Goal: Task Accomplishment & Management: Use online tool/utility

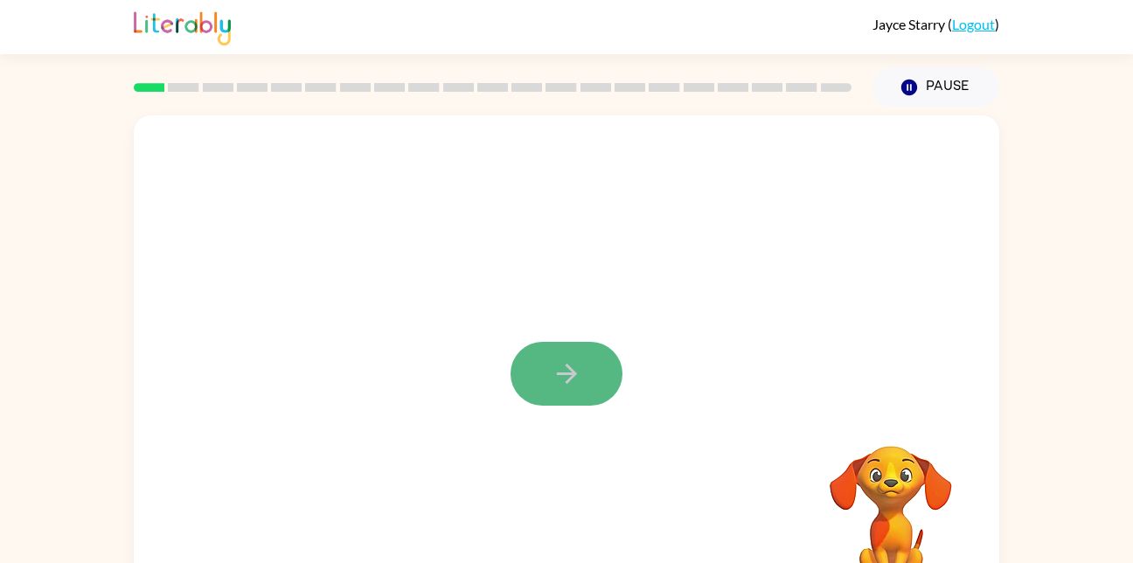
click at [548, 387] on button "button" at bounding box center [567, 374] width 112 height 64
click at [887, 505] on video "Your browser must support playing .mp4 files to use Literably. Please try using…" at bounding box center [891, 506] width 175 height 175
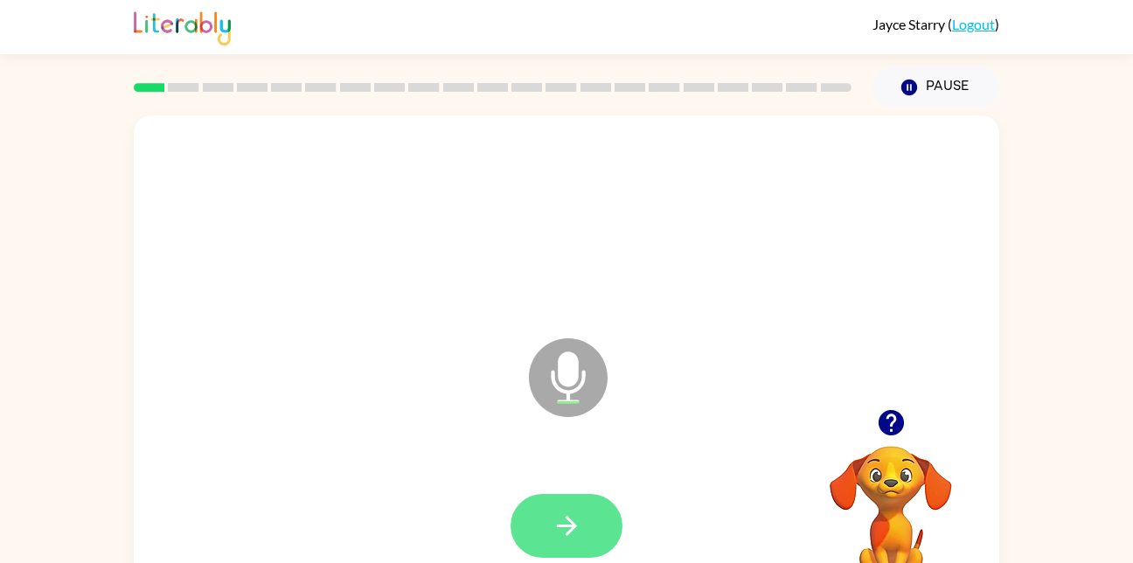
click at [580, 514] on icon "button" at bounding box center [567, 526] width 31 height 31
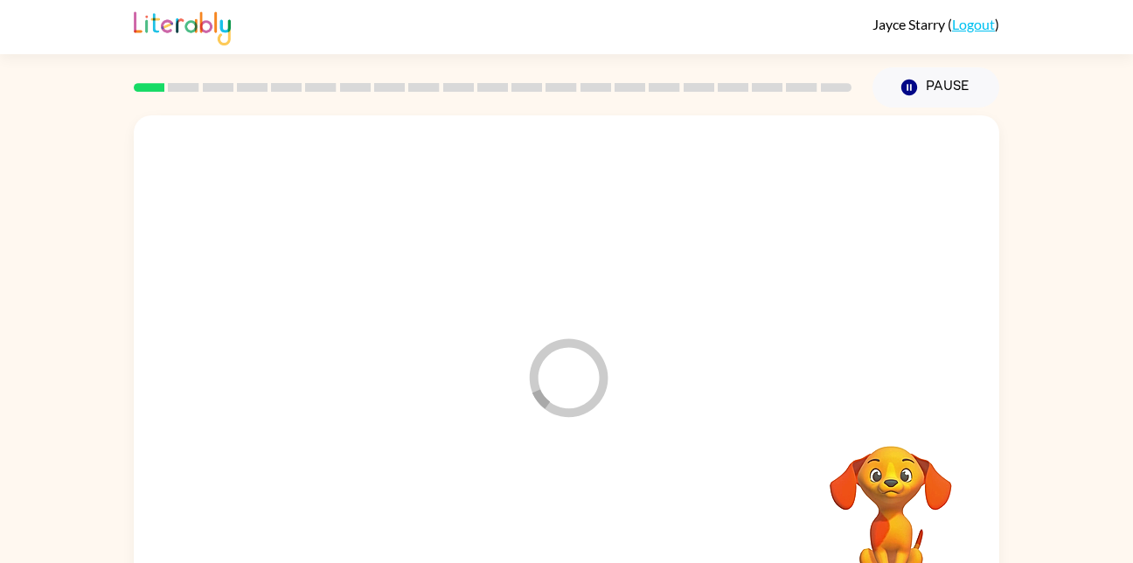
click at [580, 514] on div at bounding box center [566, 526] width 831 height 143
click at [555, 373] on icon "Loader Your response is being sent to our graders" at bounding box center [568, 377] width 105 height 105
click at [554, 371] on icon "Loader Your response is being sent to our graders" at bounding box center [568, 377] width 105 height 105
click at [551, 376] on icon "Loader Your response is being sent to our graders" at bounding box center [568, 377] width 105 height 105
click at [581, 352] on icon "Loader Your response is being sent to our graders" at bounding box center [568, 377] width 105 height 105
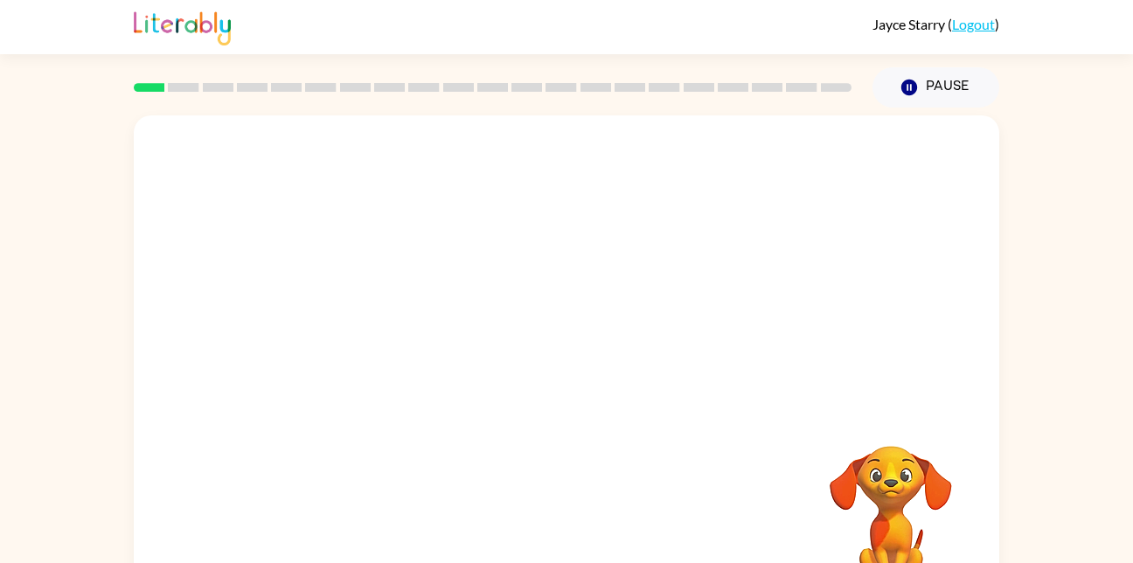
click at [586, 349] on div at bounding box center [567, 262] width 866 height 294
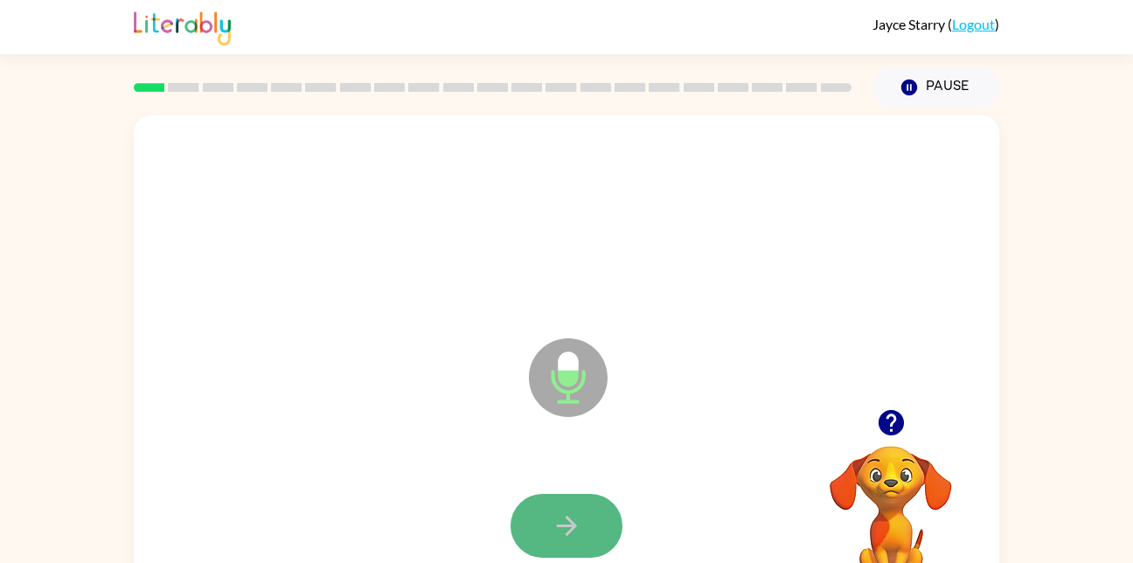
click at [569, 541] on icon "button" at bounding box center [567, 526] width 31 height 31
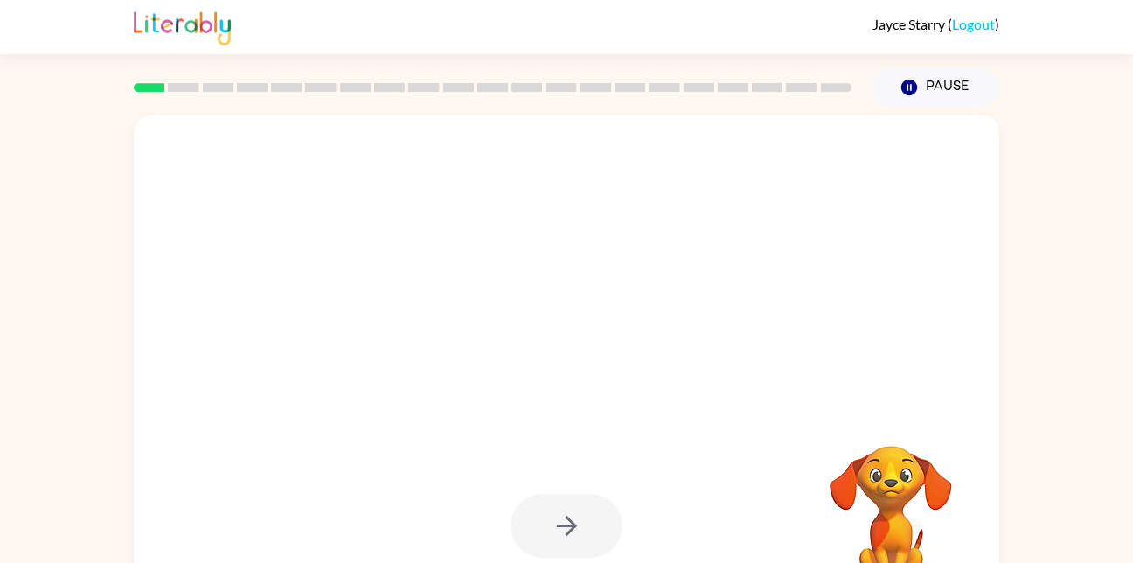
drag, startPoint x: 569, startPoint y: 541, endPoint x: 534, endPoint y: 519, distance: 42.0
click at [534, 519] on div at bounding box center [567, 526] width 112 height 64
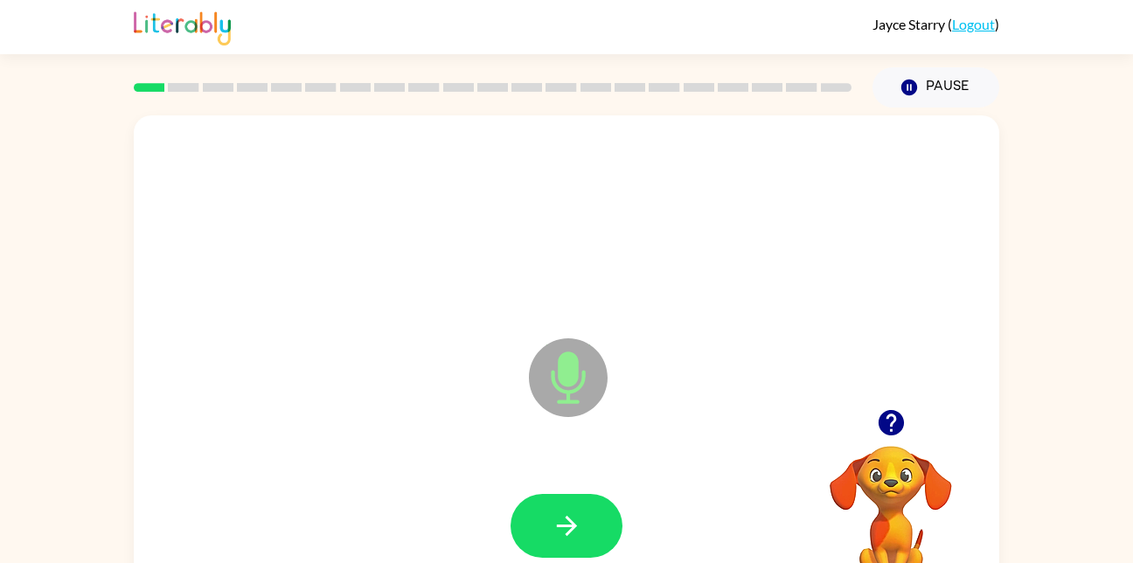
click at [534, 519] on button "button" at bounding box center [567, 526] width 112 height 64
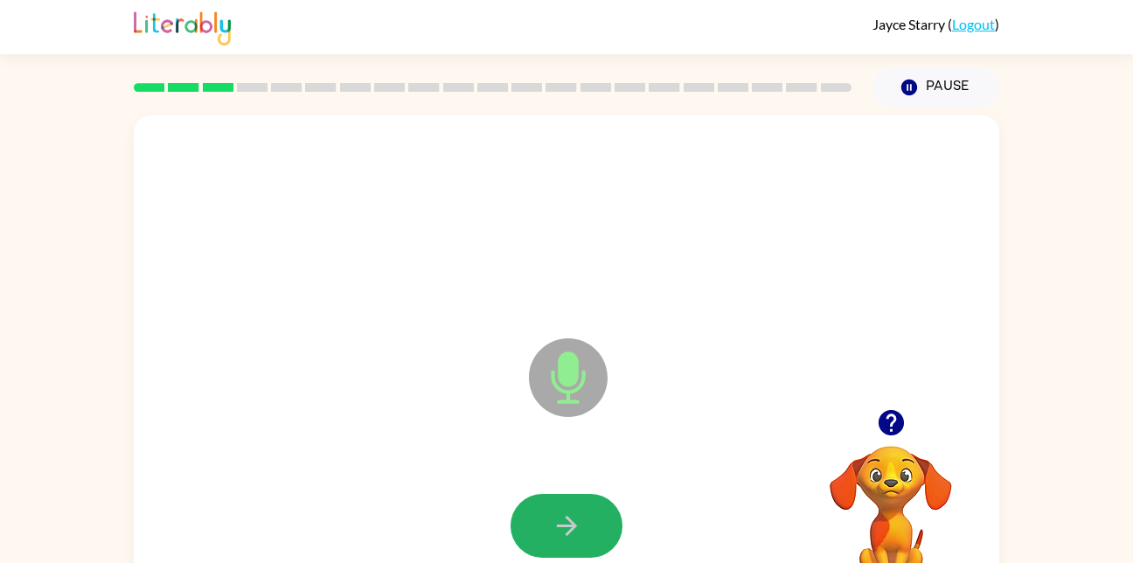
click at [534, 519] on button "button" at bounding box center [567, 526] width 112 height 64
click at [636, 318] on div "Microphone The Microphone is here when it is your turn to talk" at bounding box center [567, 364] width 866 height 499
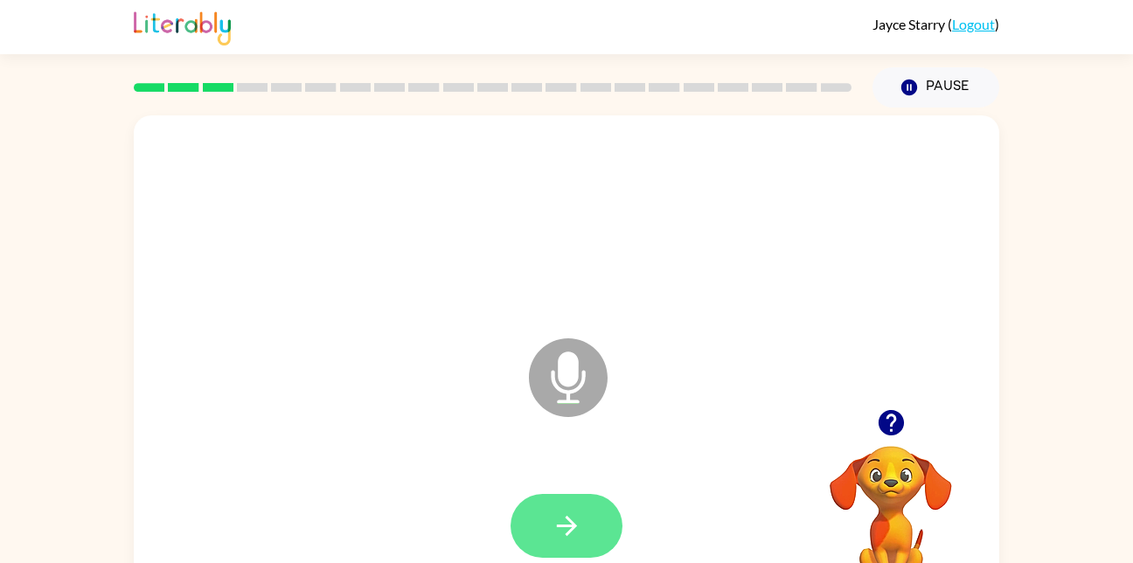
click at [534, 513] on button "button" at bounding box center [567, 526] width 112 height 64
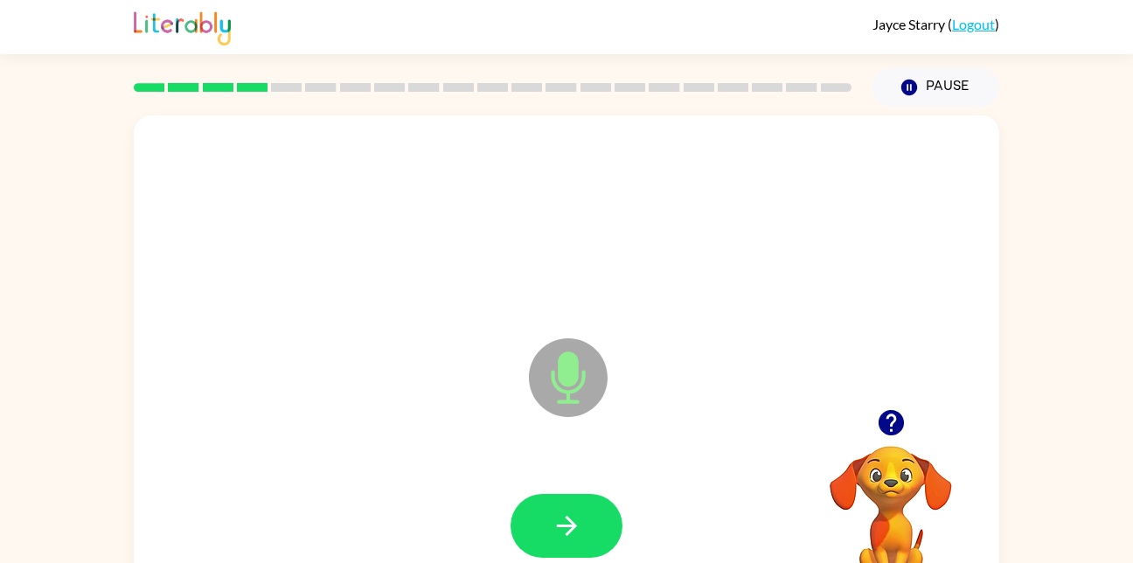
click at [534, 513] on button "button" at bounding box center [567, 526] width 112 height 64
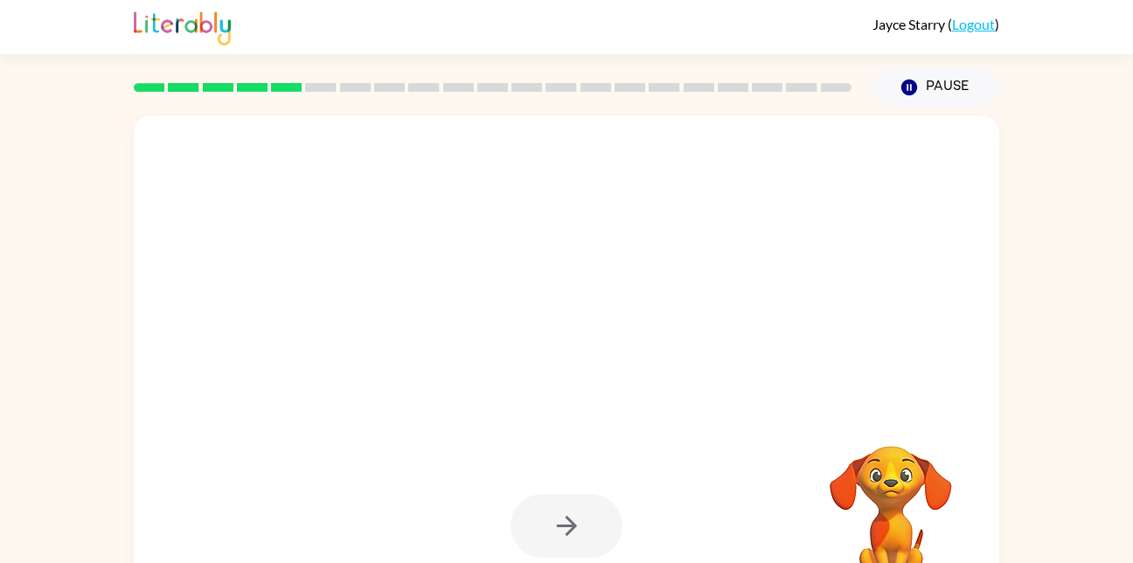
drag, startPoint x: 534, startPoint y: 513, endPoint x: 426, endPoint y: 457, distance: 122.0
click at [426, 457] on div at bounding box center [566, 526] width 831 height 143
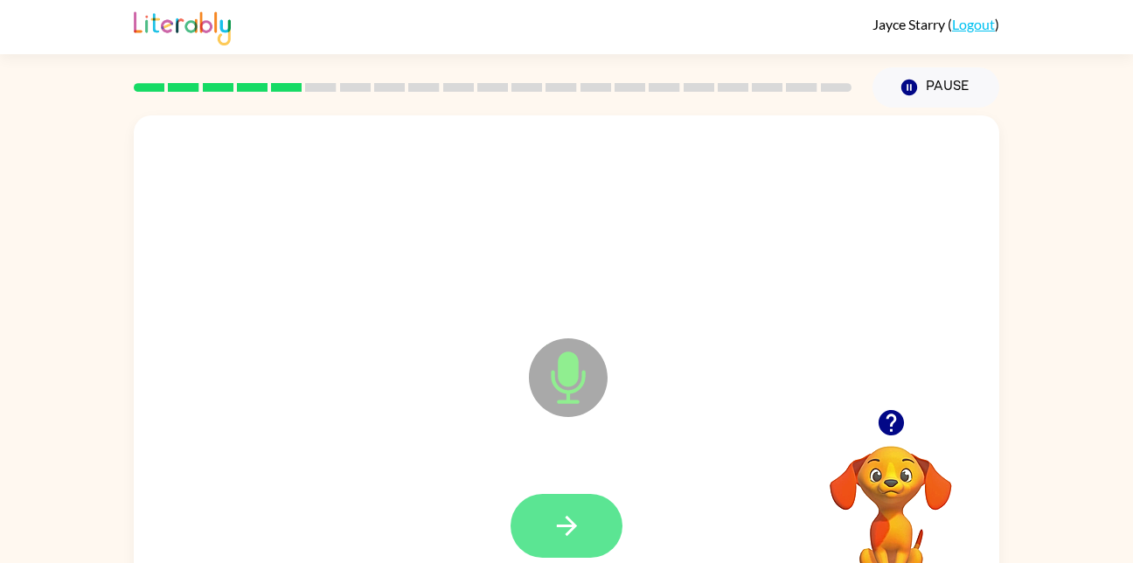
click at [547, 527] on button "button" at bounding box center [567, 526] width 112 height 64
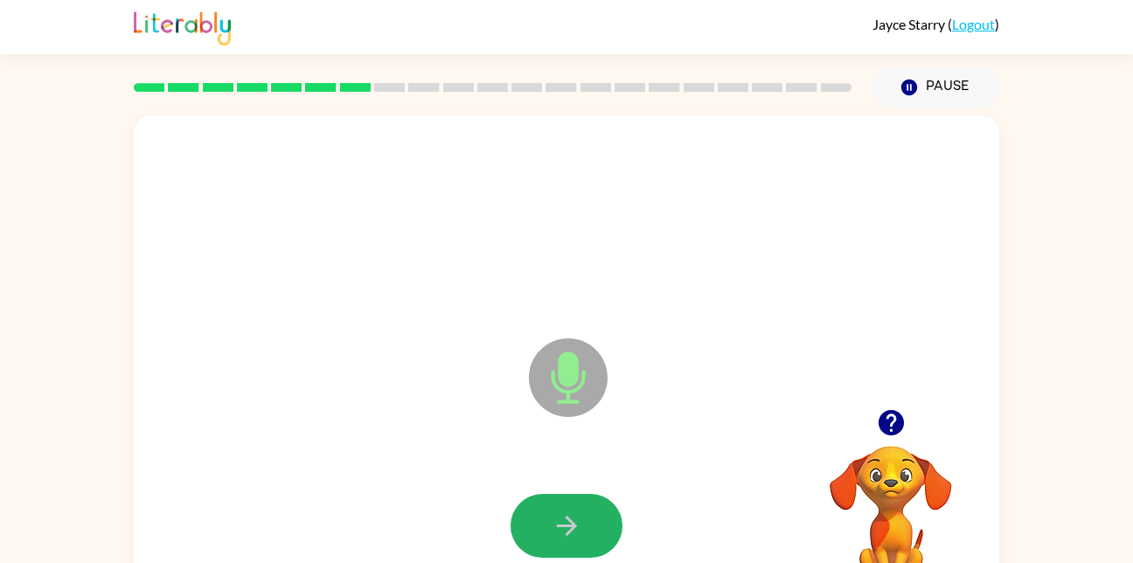
click at [547, 527] on button "button" at bounding box center [567, 526] width 112 height 64
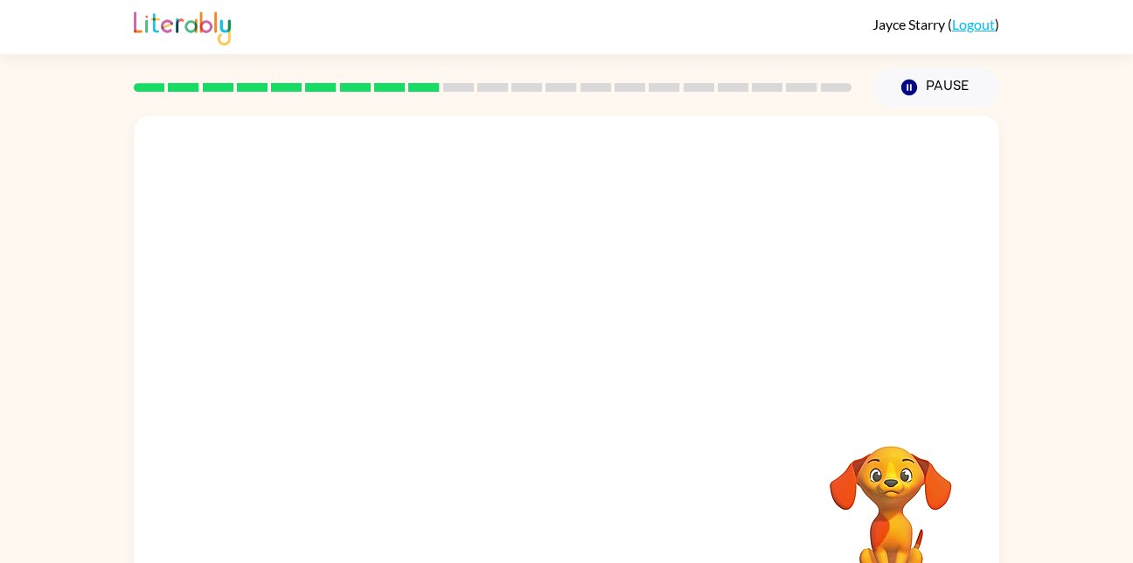
click at [547, 527] on div "Your browser must support playing .mp4 files to use Literably. Please try using…" at bounding box center [567, 364] width 866 height 499
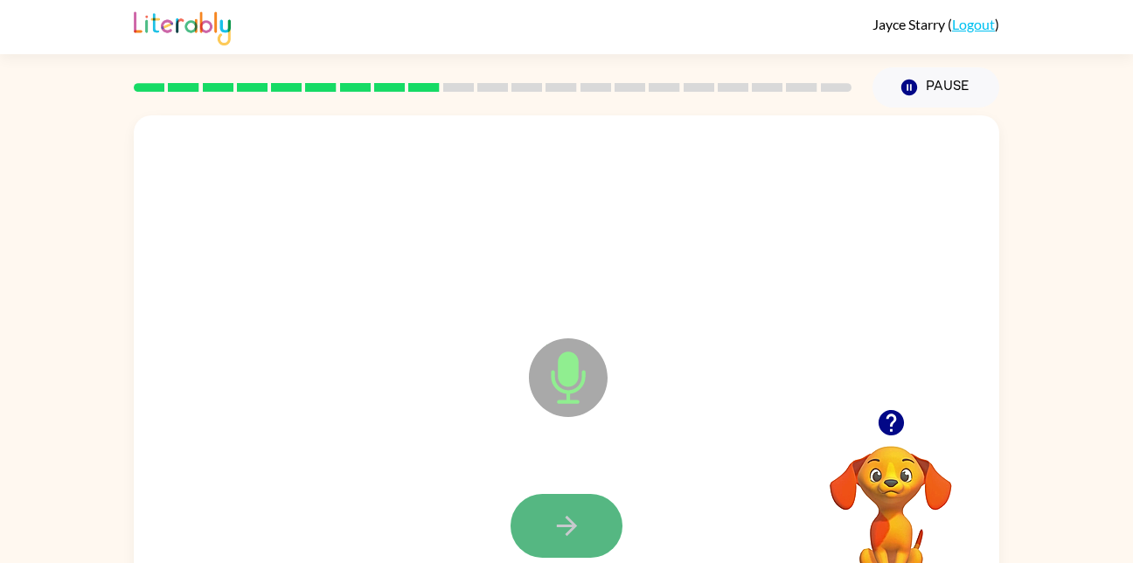
click at [568, 523] on icon "button" at bounding box center [567, 526] width 31 height 31
click at [550, 526] on button "button" at bounding box center [567, 526] width 112 height 64
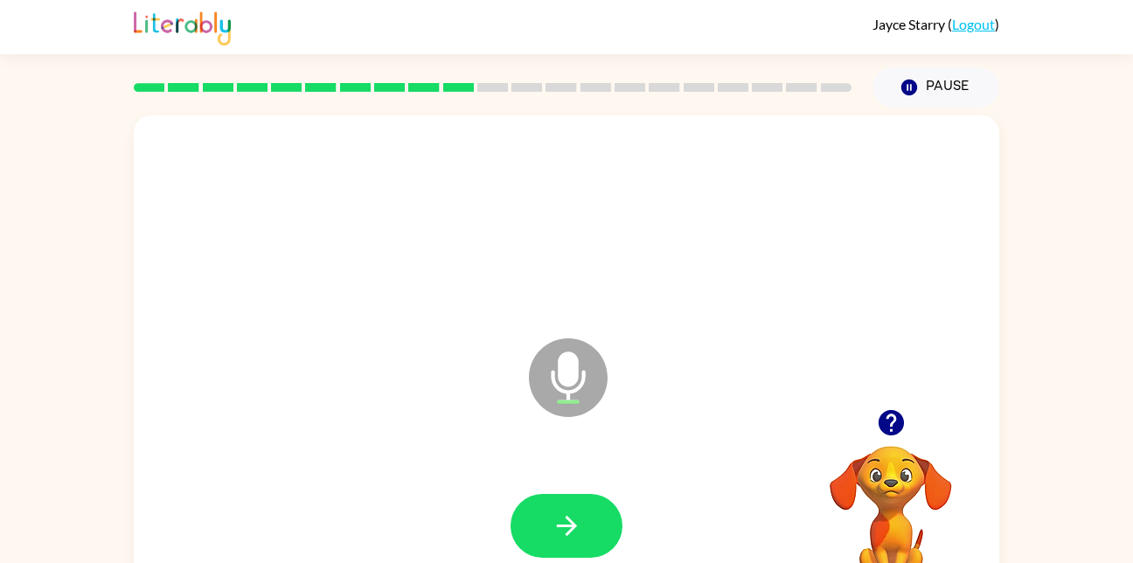
click at [550, 526] on button "button" at bounding box center [567, 526] width 112 height 64
drag, startPoint x: 550, startPoint y: 526, endPoint x: 561, endPoint y: 514, distance: 15.5
click at [561, 514] on button "button" at bounding box center [567, 526] width 112 height 64
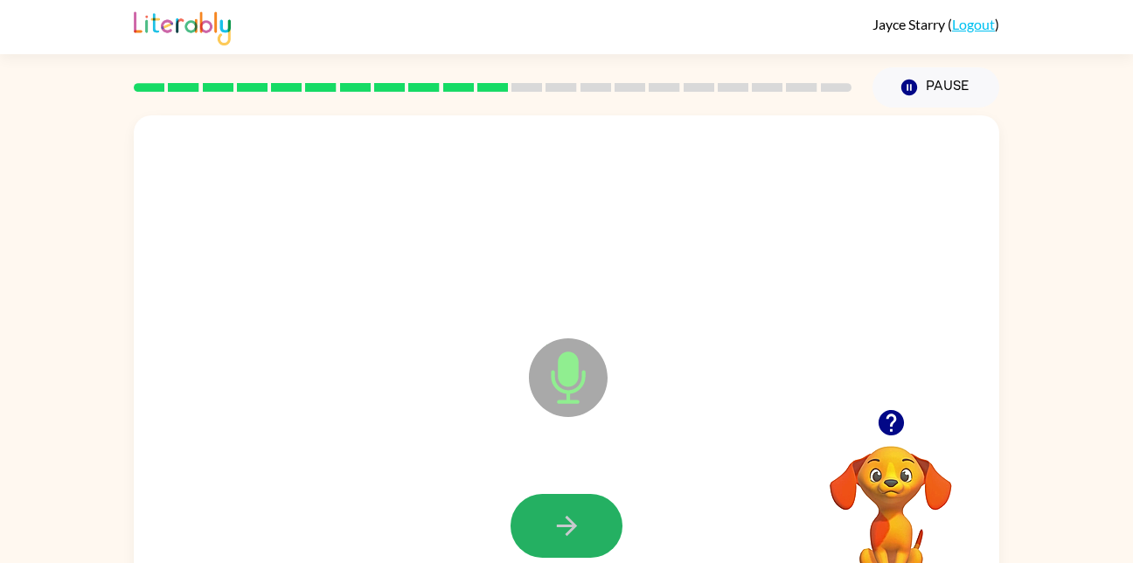
click at [561, 514] on icon "button" at bounding box center [567, 526] width 31 height 31
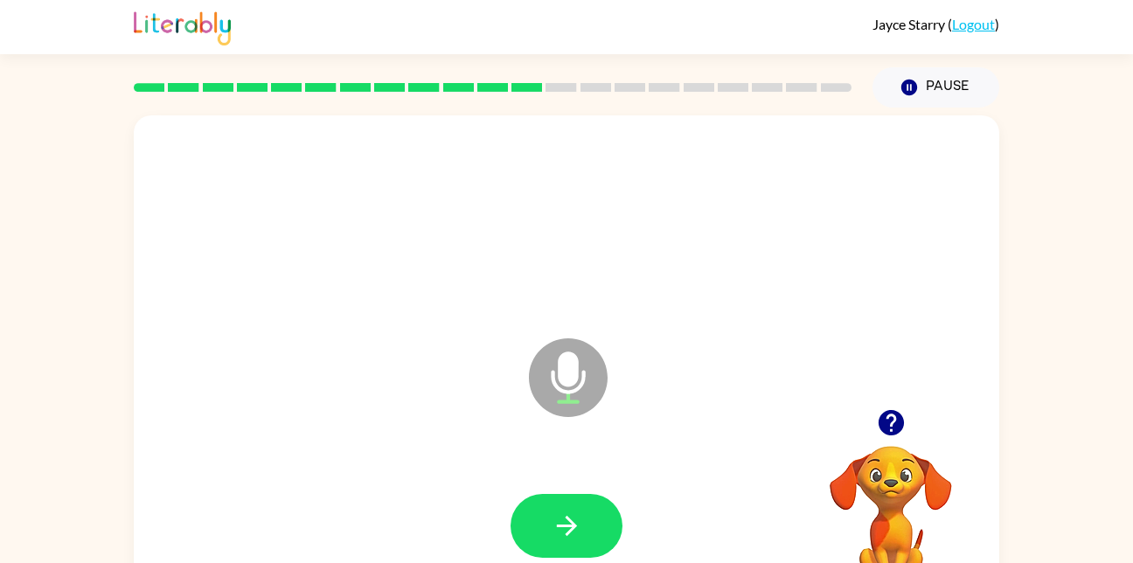
click at [561, 514] on icon "button" at bounding box center [567, 526] width 31 height 31
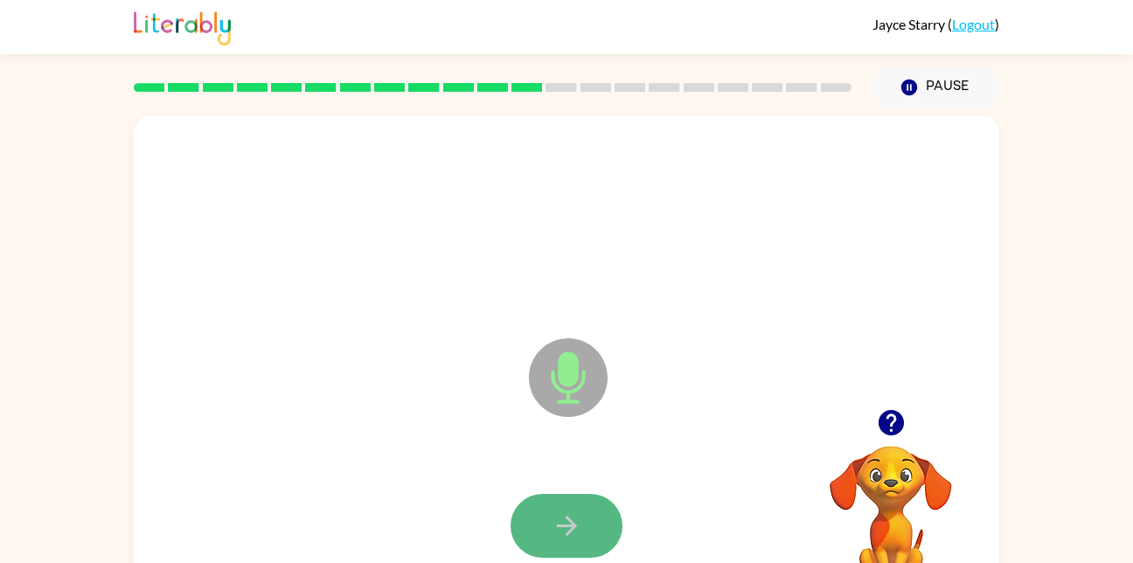
click at [561, 514] on icon "button" at bounding box center [567, 526] width 31 height 31
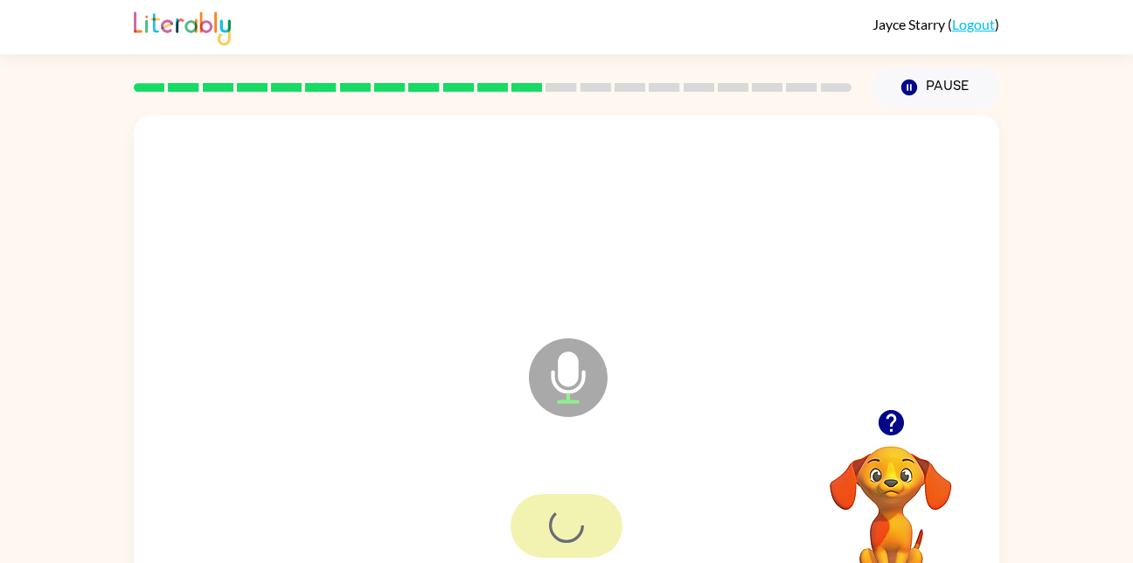
click at [561, 514] on div at bounding box center [567, 526] width 112 height 64
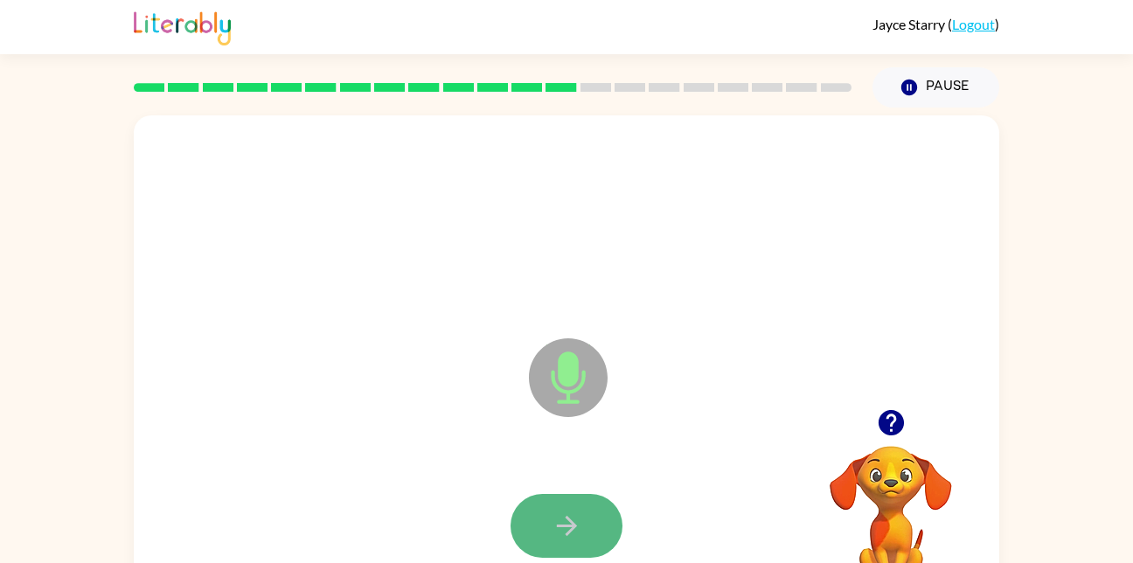
click at [561, 514] on icon "button" at bounding box center [567, 526] width 31 height 31
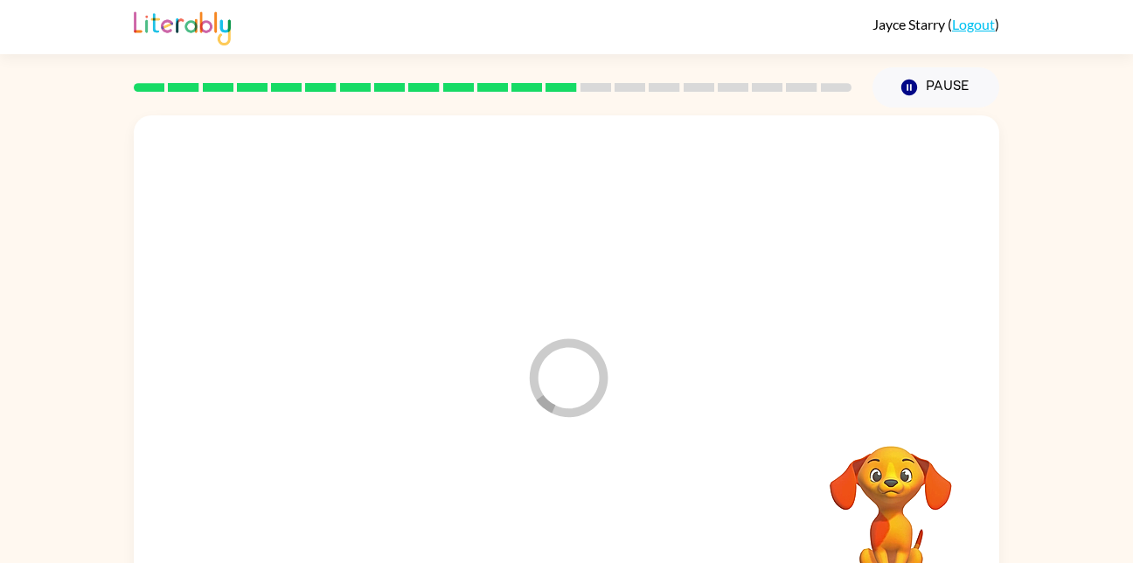
click at [561, 514] on div at bounding box center [566, 526] width 831 height 143
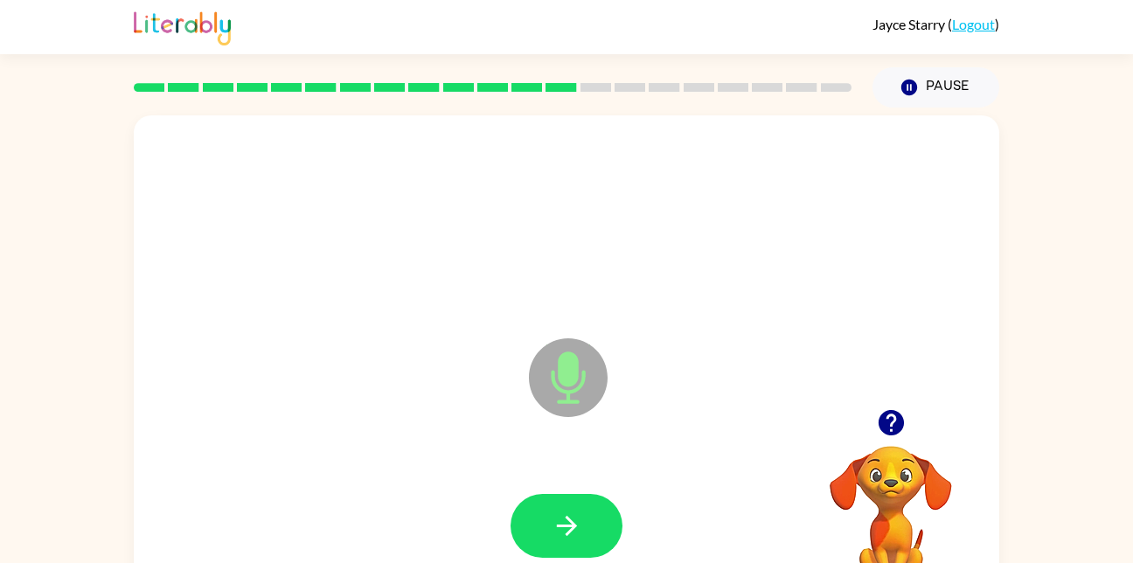
click at [561, 514] on icon "button" at bounding box center [567, 526] width 31 height 31
click at [557, 516] on icon "button" at bounding box center [567, 526] width 31 height 31
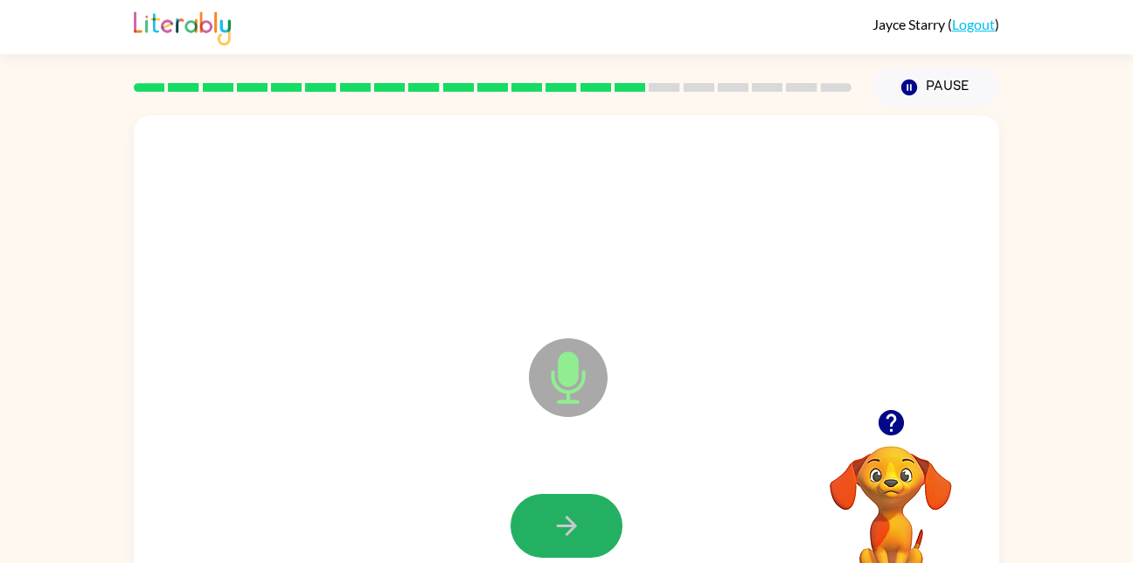
click at [557, 516] on icon "button" at bounding box center [567, 526] width 31 height 31
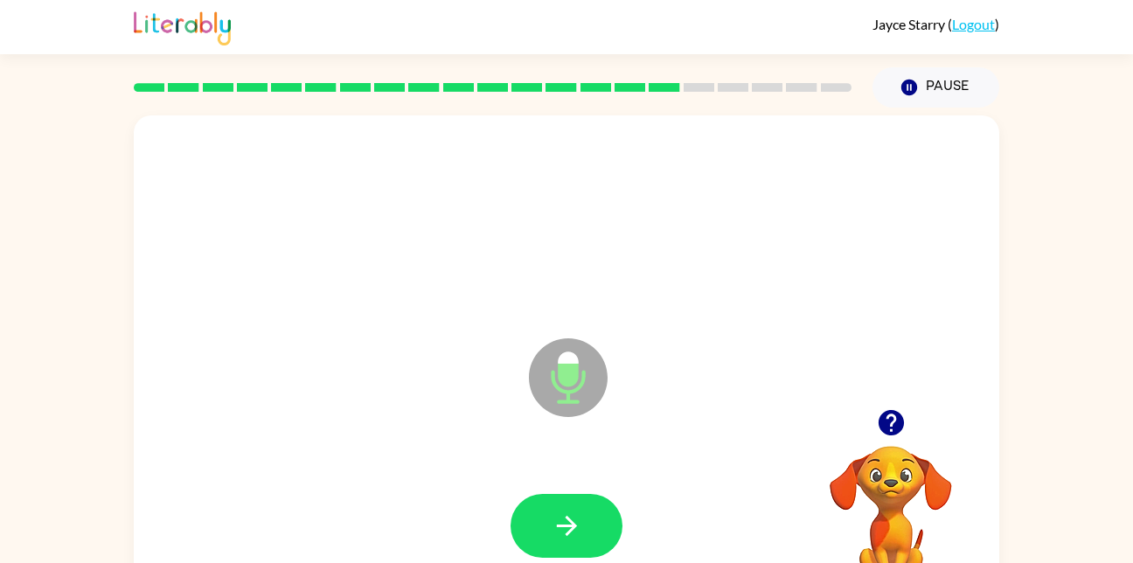
click at [557, 516] on icon "button" at bounding box center [567, 526] width 31 height 31
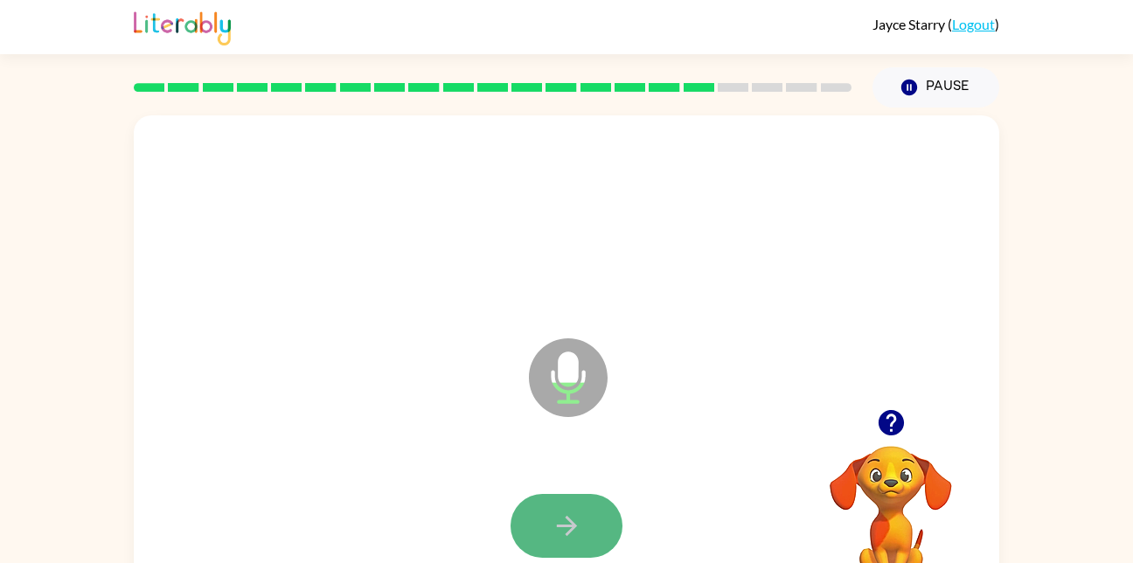
click at [548, 506] on button "button" at bounding box center [567, 526] width 112 height 64
click at [502, 541] on div at bounding box center [566, 526] width 831 height 143
click at [546, 538] on button "button" at bounding box center [567, 526] width 112 height 64
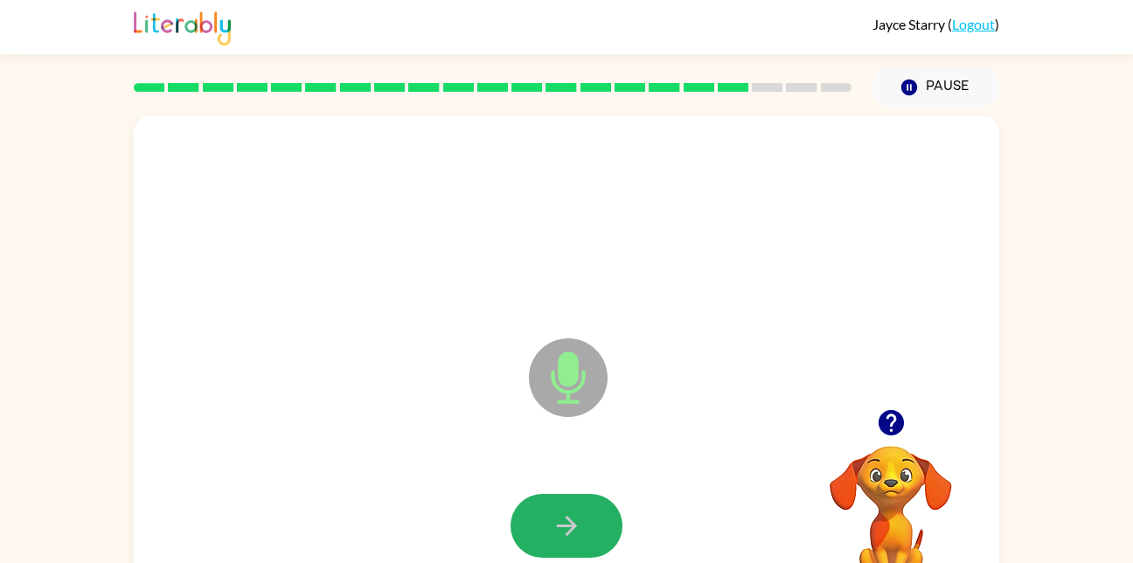
click at [546, 538] on button "button" at bounding box center [567, 526] width 112 height 64
click at [546, 514] on button "button" at bounding box center [567, 526] width 112 height 64
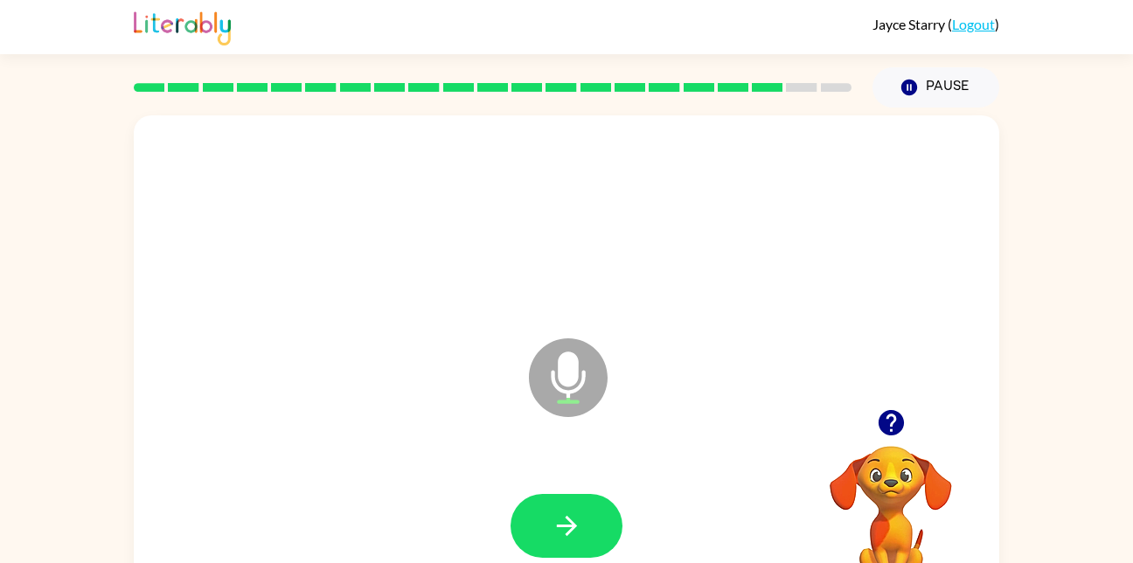
click at [546, 514] on button "button" at bounding box center [567, 526] width 112 height 64
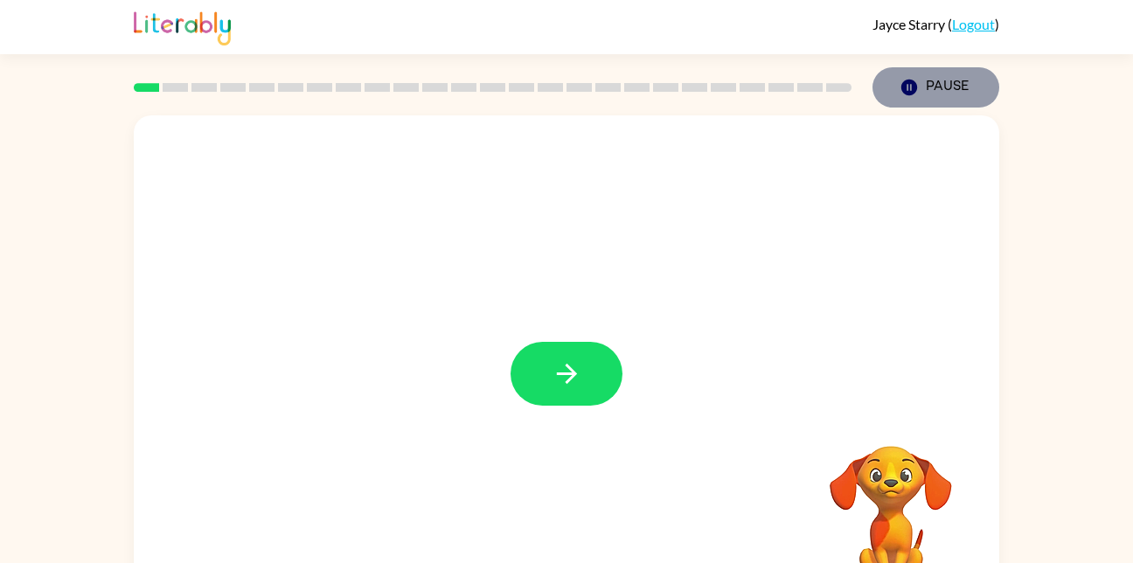
click at [906, 77] on button "Pause Pause" at bounding box center [936, 87] width 127 height 40
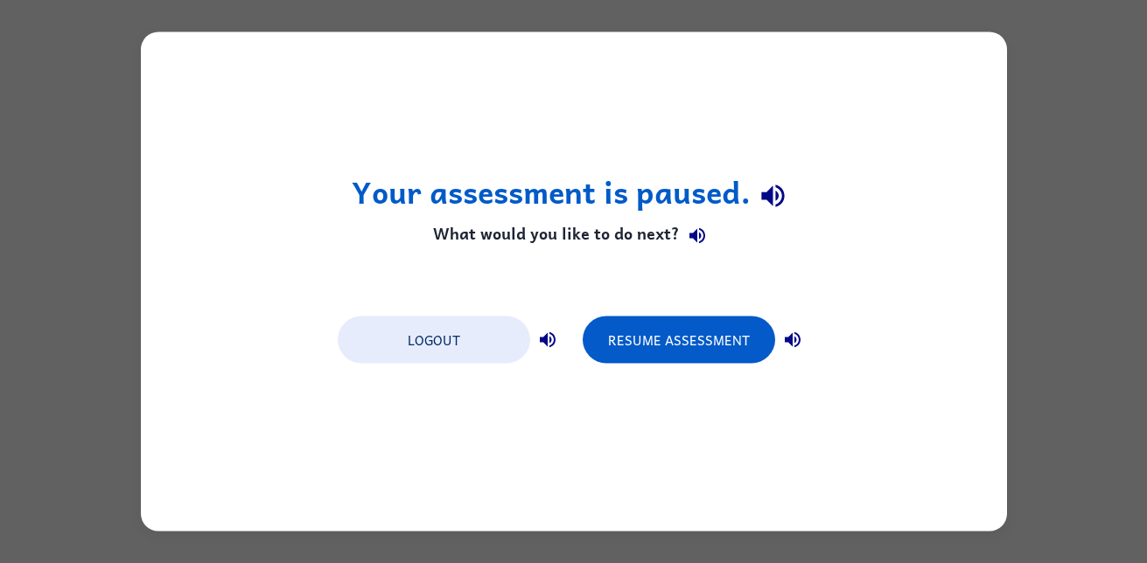
click at [996, 292] on div "Your assessment is paused. What would you like to do next? Logout Resume Assess…" at bounding box center [574, 281] width 866 height 499
click at [1028, 294] on div "Your assessment is paused. What would you like to do next? Logout Resume Assess…" at bounding box center [573, 281] width 1147 height 563
click at [740, 365] on div "Logout Resume Assessment" at bounding box center [574, 338] width 490 height 66
click at [733, 365] on div "Logout Resume Assessment" at bounding box center [574, 338] width 490 height 66
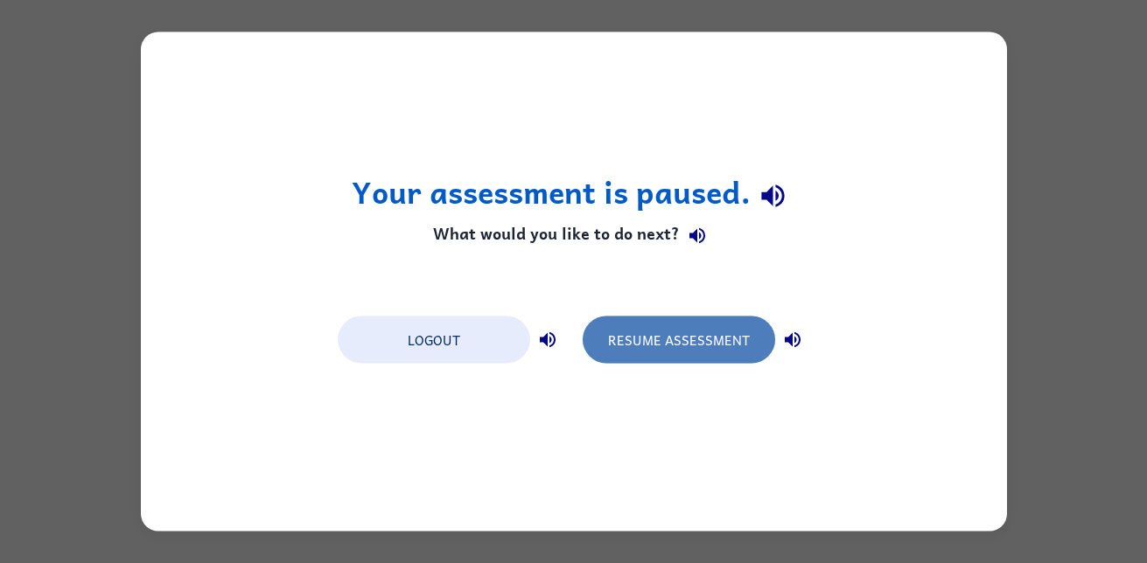
click at [729, 363] on button "Resume Assessment" at bounding box center [678, 340] width 192 height 47
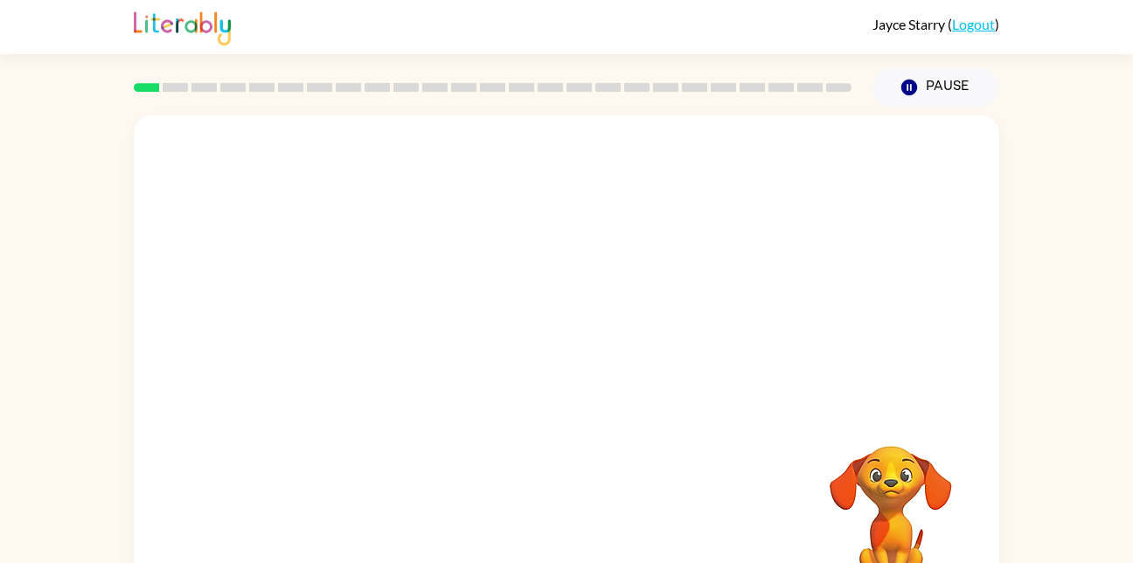
click at [729, 363] on div at bounding box center [567, 262] width 866 height 294
click at [564, 385] on icon "button" at bounding box center [567, 374] width 31 height 31
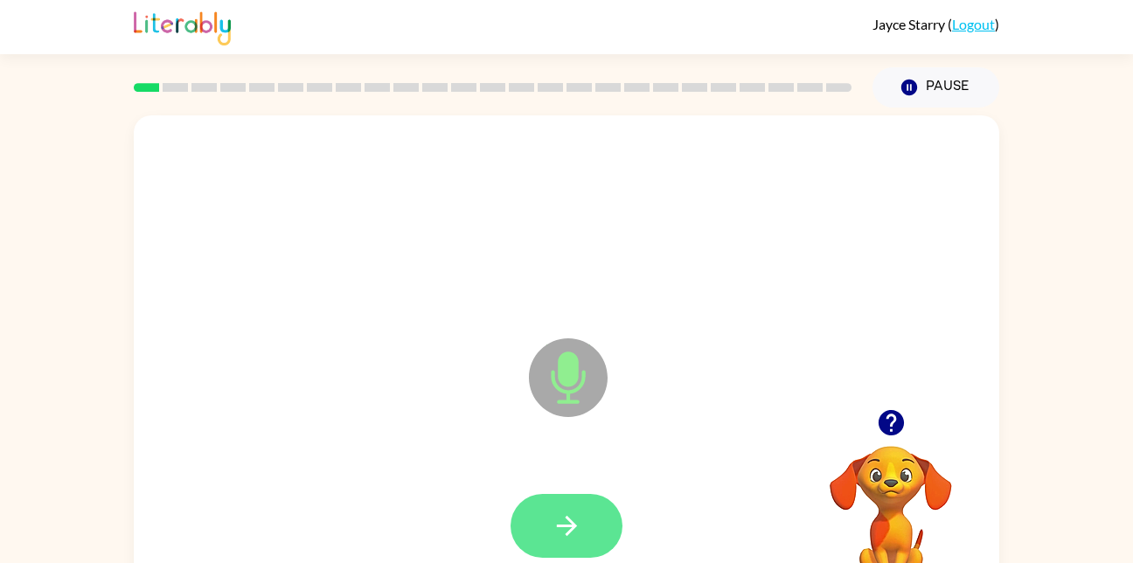
click at [547, 499] on button "button" at bounding box center [567, 526] width 112 height 64
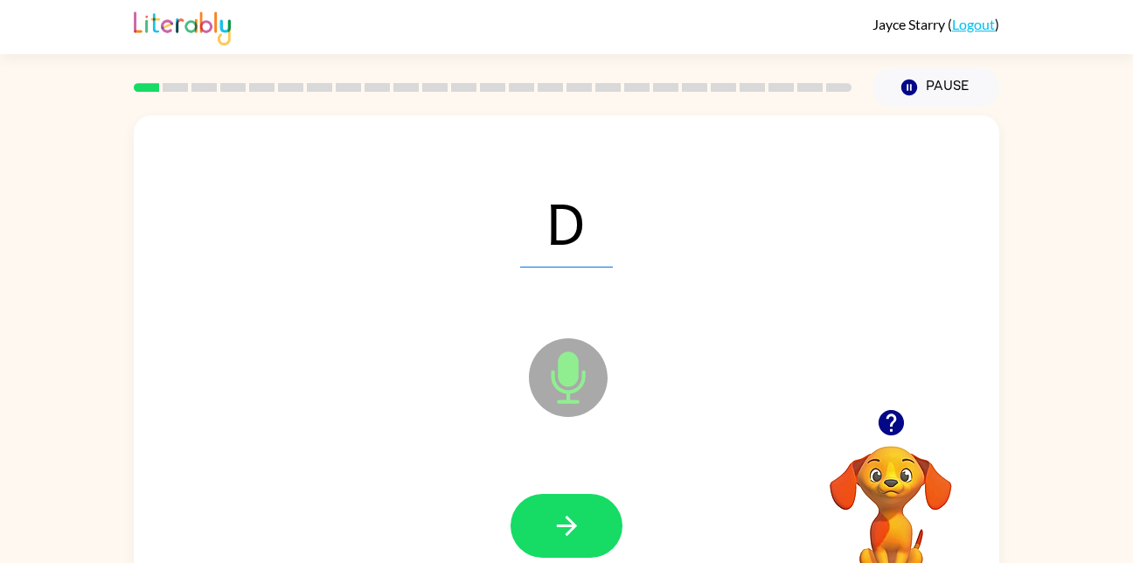
click at [547, 499] on button "button" at bounding box center [567, 526] width 112 height 64
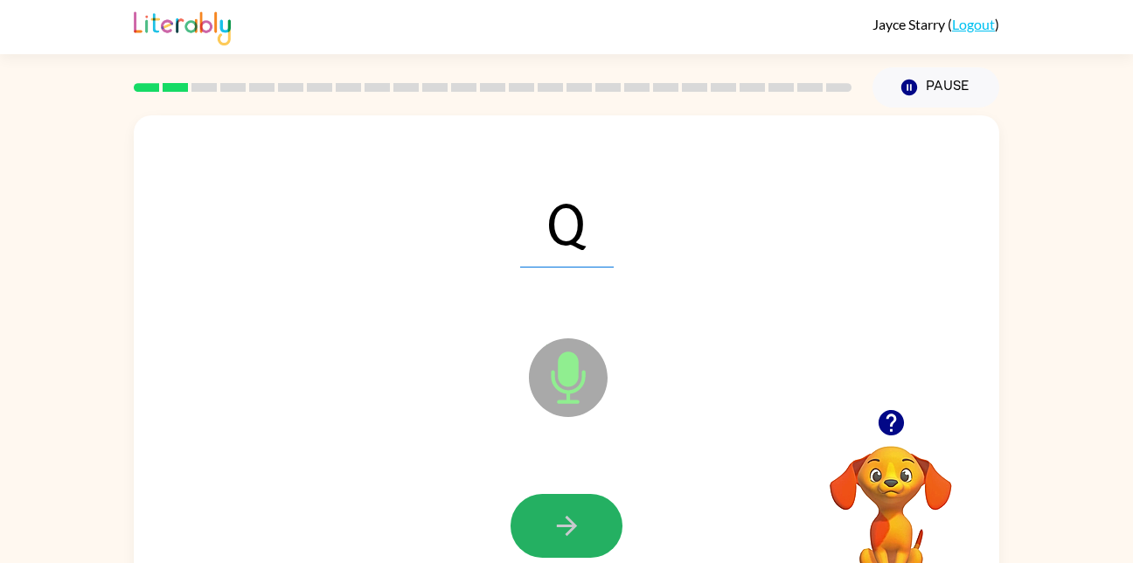
drag, startPoint x: 568, startPoint y: 518, endPoint x: 588, endPoint y: 472, distance: 49.4
click at [588, 472] on div at bounding box center [566, 526] width 831 height 143
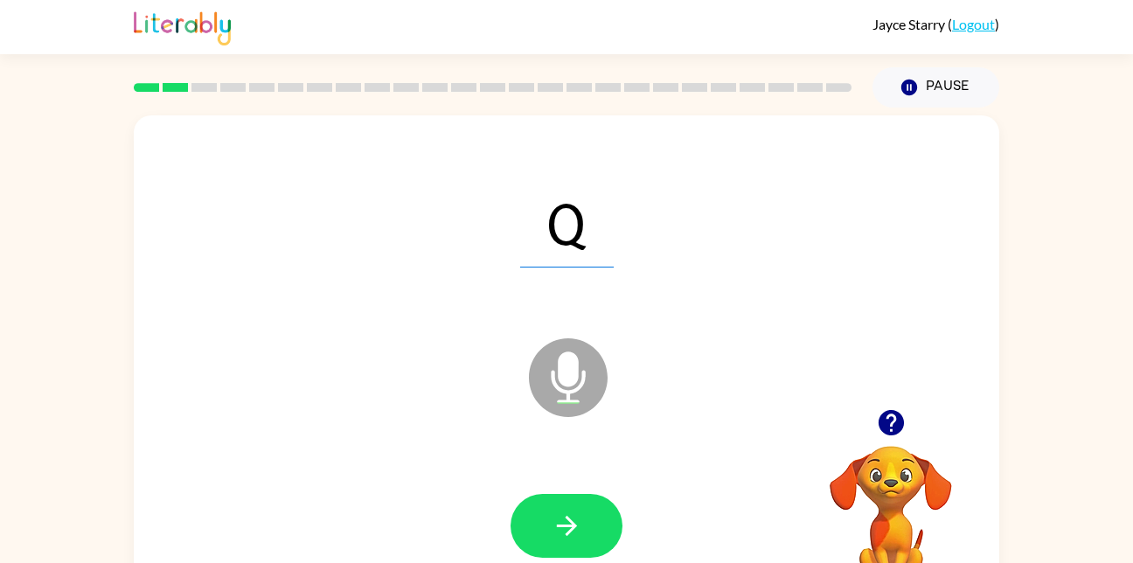
click at [575, 562] on html "[PERSON_NAME] ( Logout ) Pause Pause Q Microphone The Microphone is here when i…" at bounding box center [566, 307] width 1133 height 615
click at [575, 548] on button "button" at bounding box center [567, 526] width 112 height 64
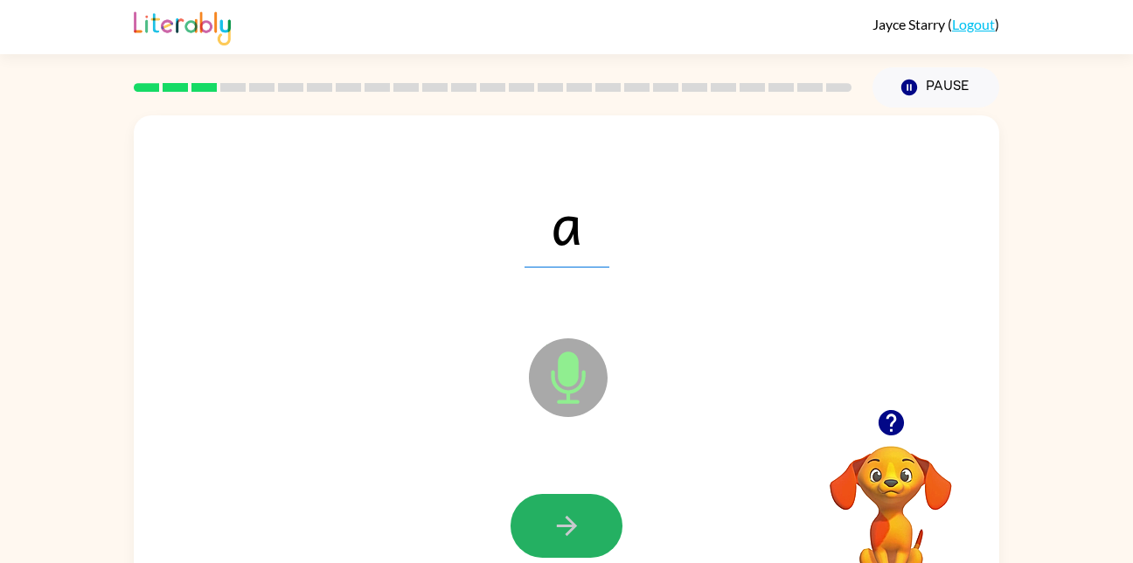
click at [575, 548] on button "button" at bounding box center [567, 526] width 112 height 64
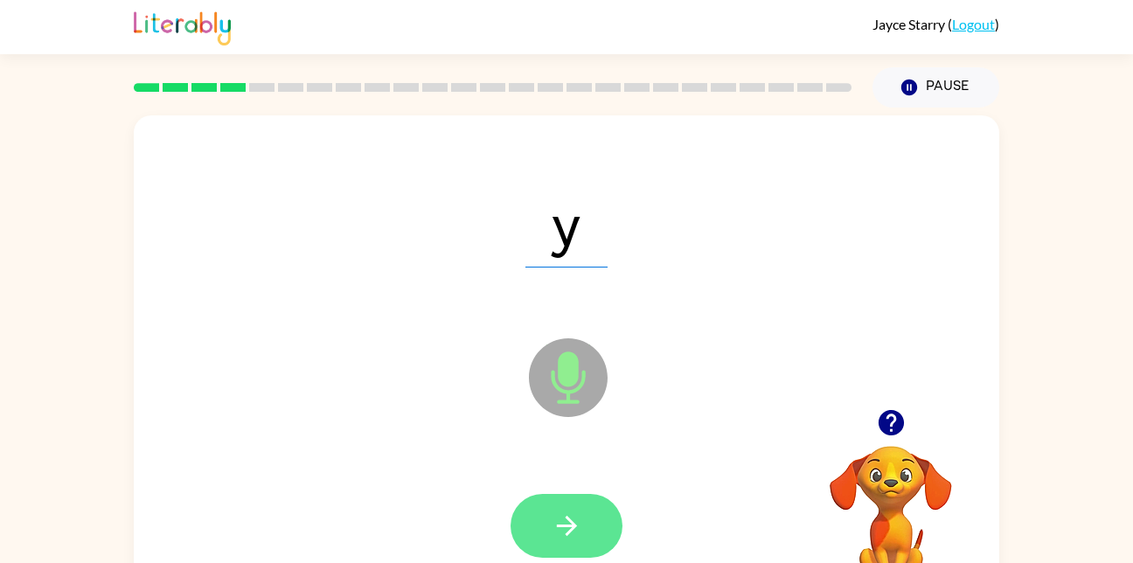
click at [569, 548] on button "button" at bounding box center [567, 526] width 112 height 64
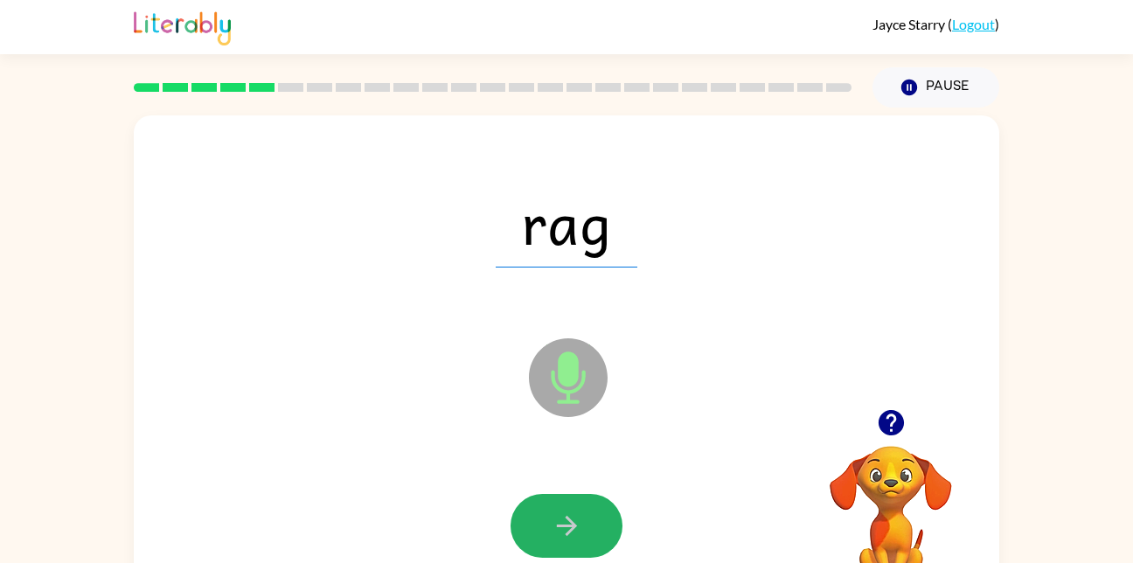
click at [552, 513] on icon "button" at bounding box center [567, 526] width 31 height 31
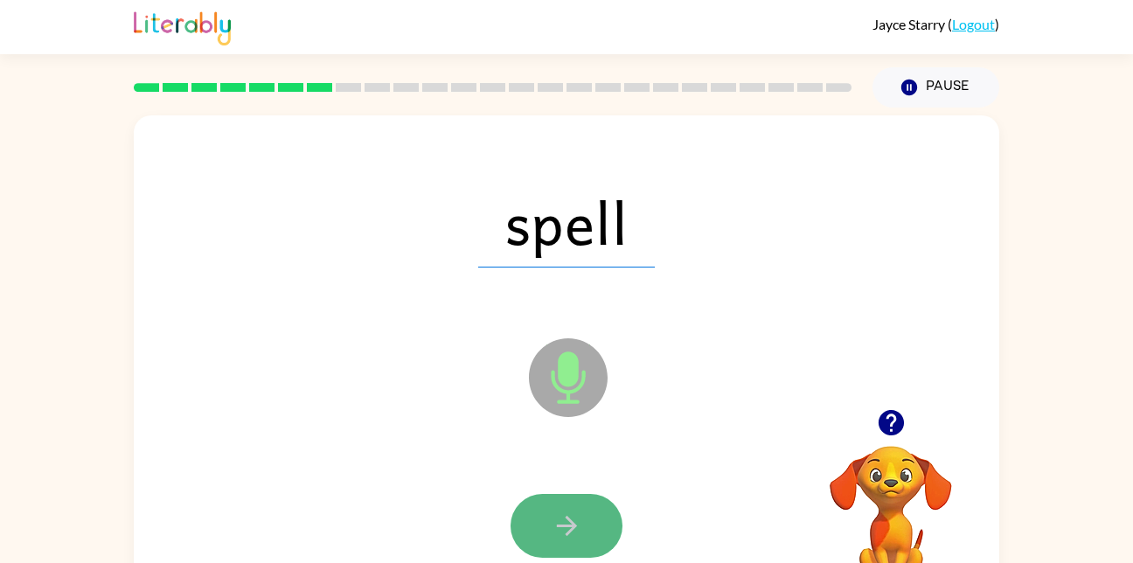
click at [555, 516] on icon "button" at bounding box center [567, 526] width 31 height 31
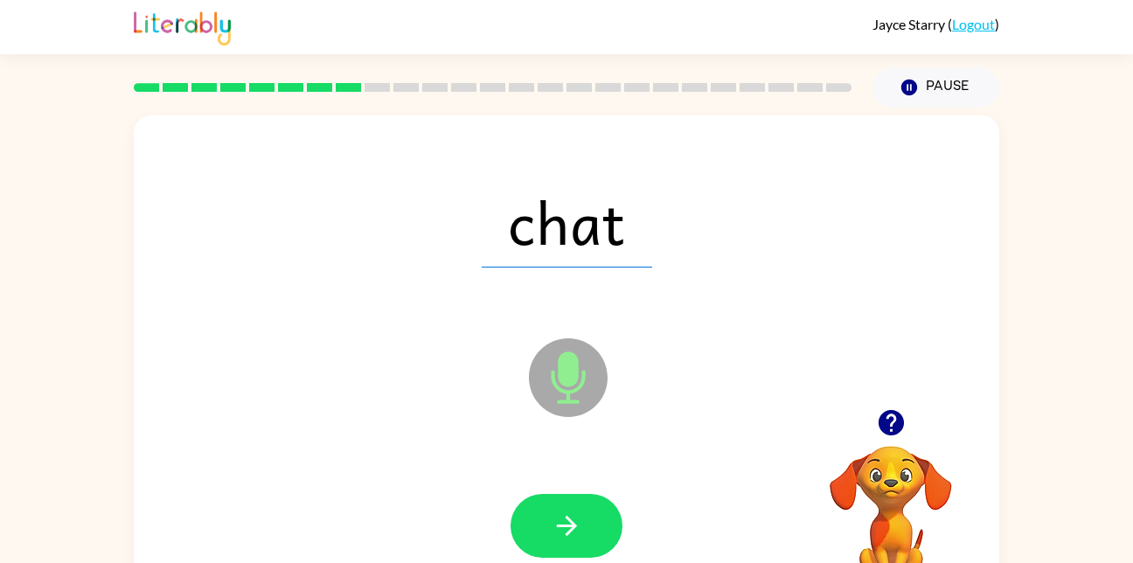
click at [555, 516] on icon "button" at bounding box center [567, 526] width 31 height 31
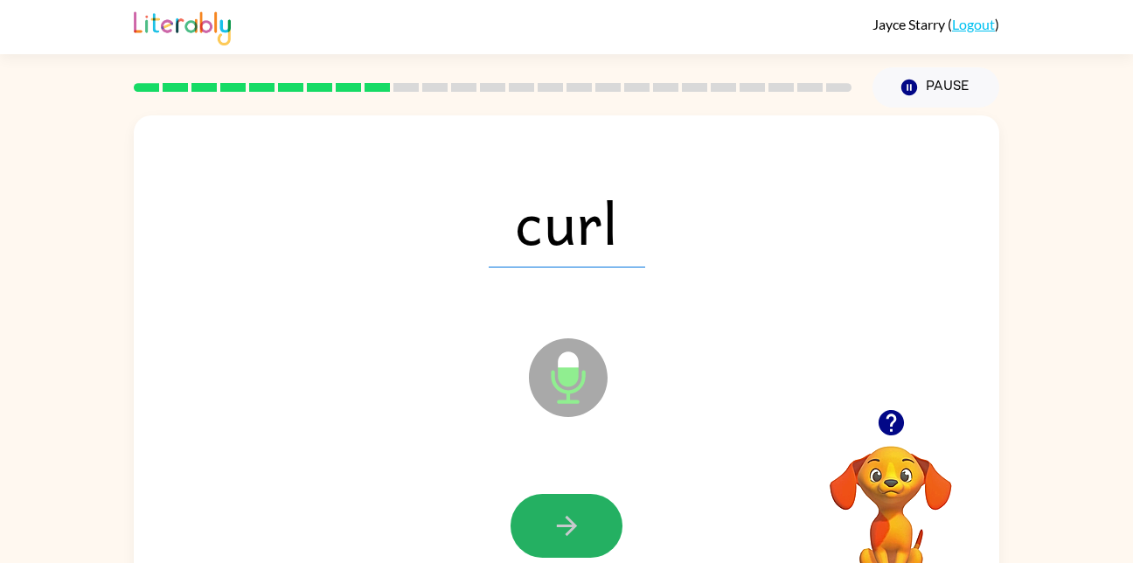
click at [555, 516] on icon "button" at bounding box center [567, 526] width 31 height 31
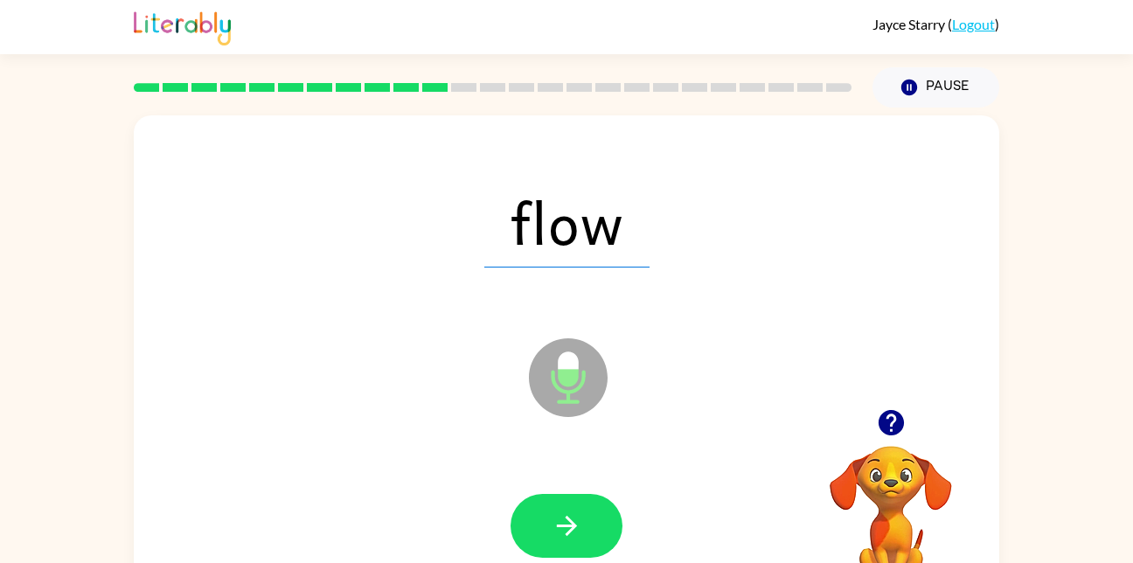
click at [555, 516] on icon "button" at bounding box center [567, 526] width 31 height 31
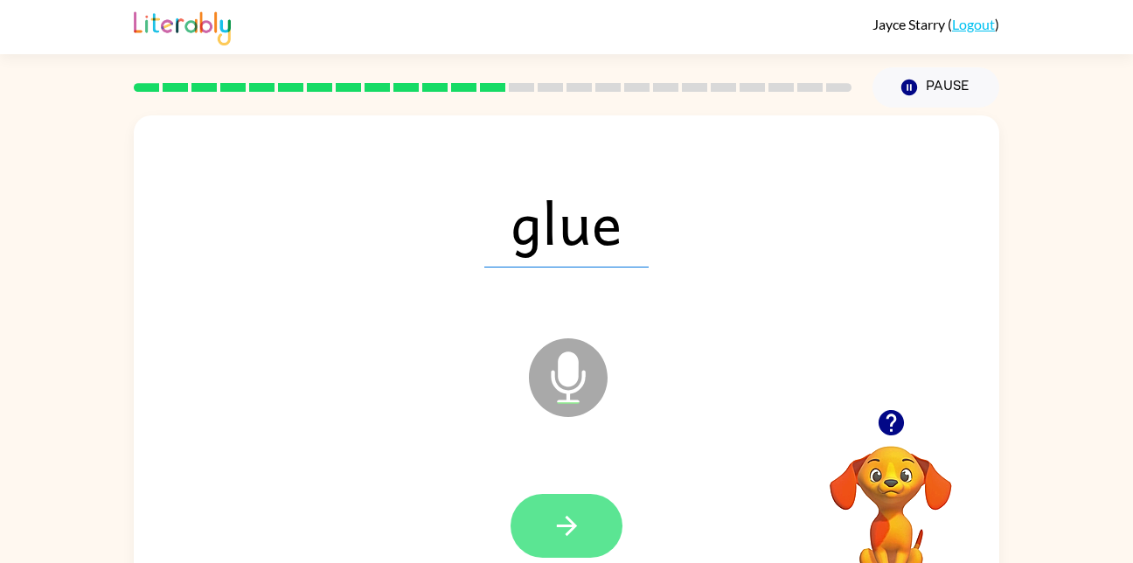
click at [548, 523] on button "button" at bounding box center [567, 526] width 112 height 64
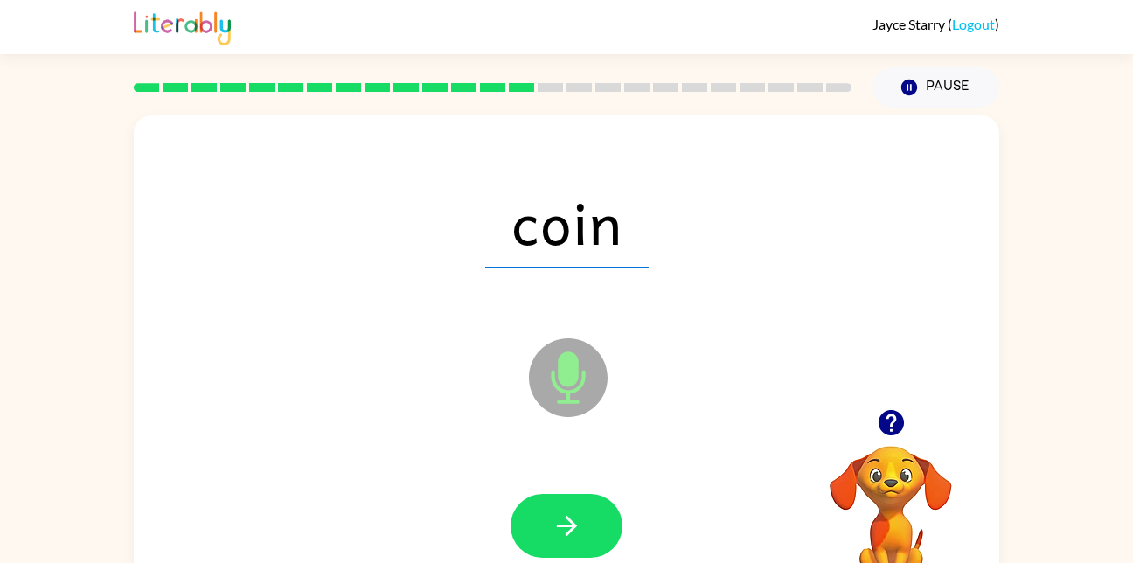
click at [548, 523] on button "button" at bounding box center [567, 526] width 112 height 64
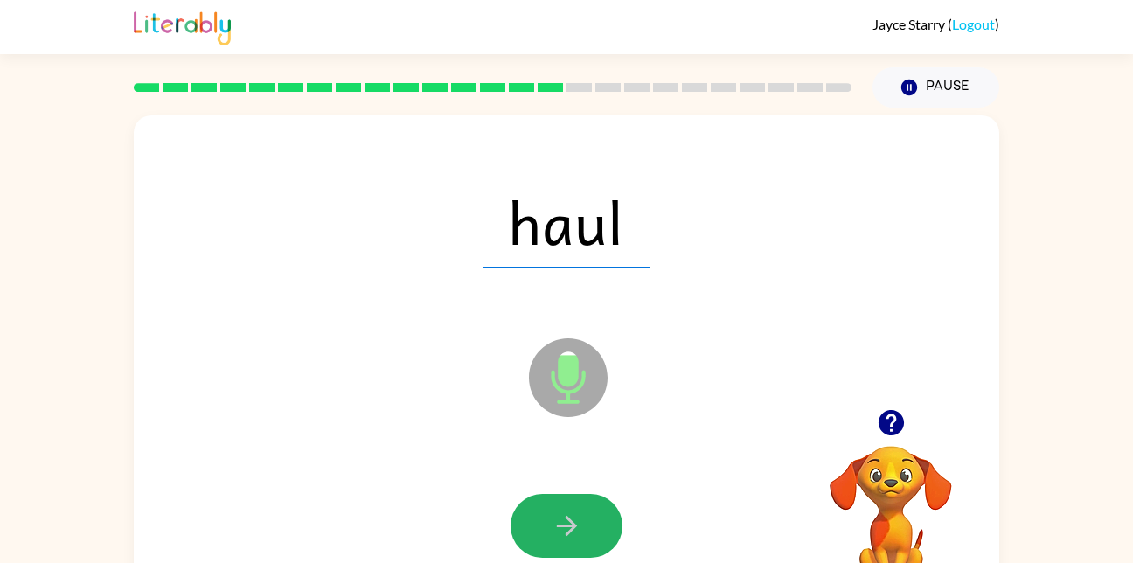
click at [548, 523] on button "button" at bounding box center [567, 526] width 112 height 64
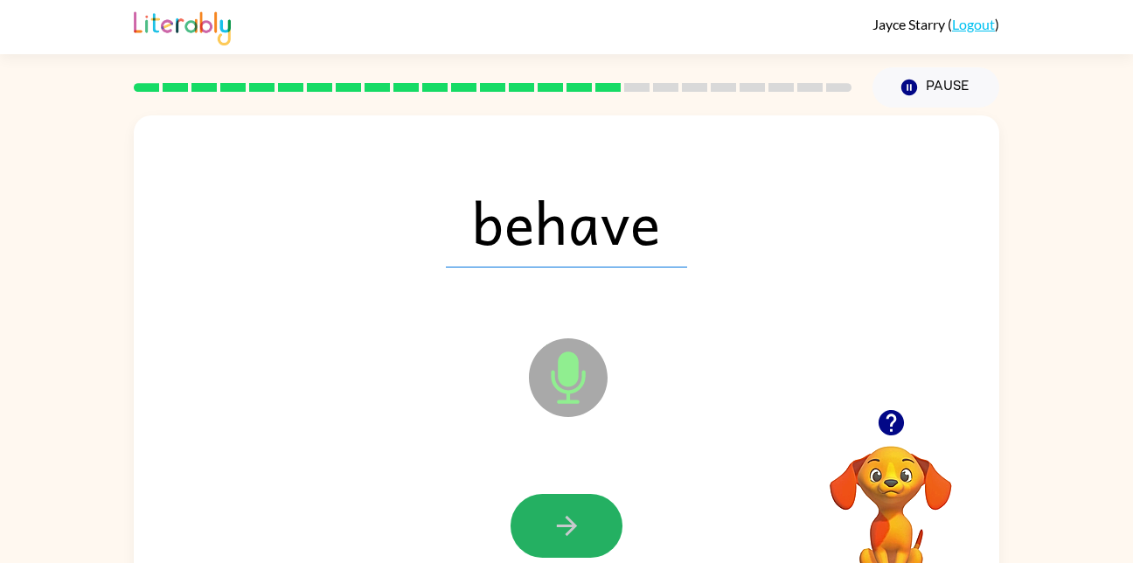
drag, startPoint x: 548, startPoint y: 523, endPoint x: 552, endPoint y: 513, distance: 10.6
click at [552, 513] on button "button" at bounding box center [567, 526] width 112 height 64
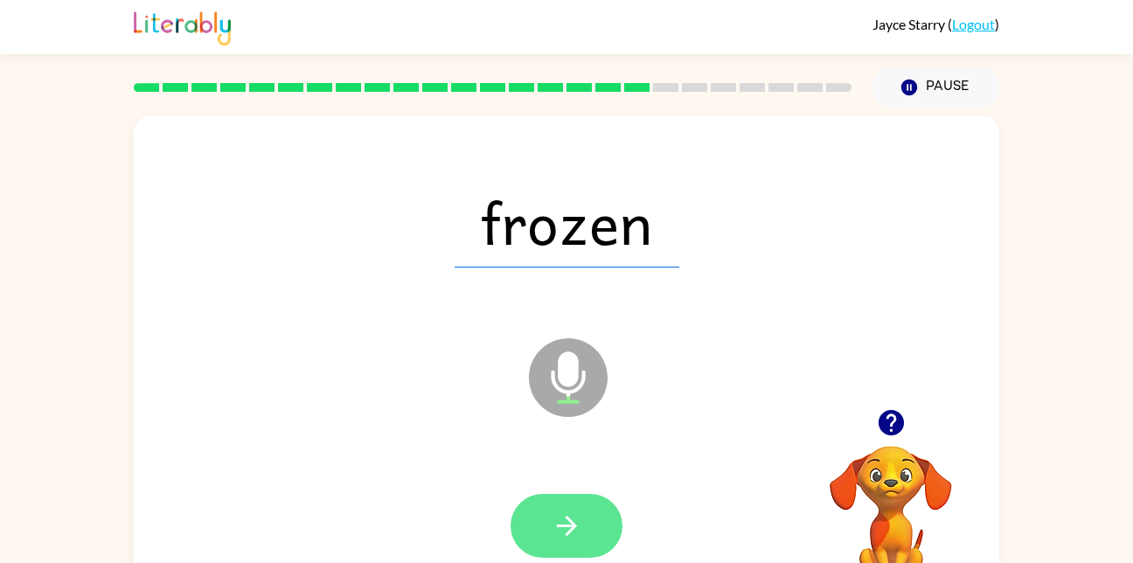
click at [553, 511] on icon "button" at bounding box center [567, 526] width 31 height 31
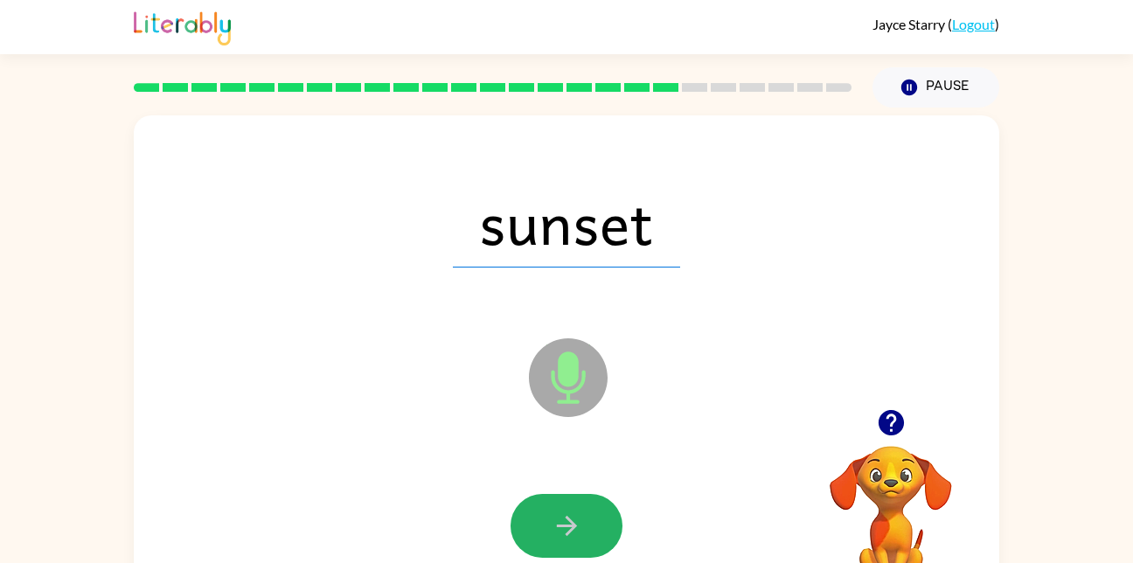
click at [553, 511] on icon "button" at bounding box center [567, 526] width 31 height 31
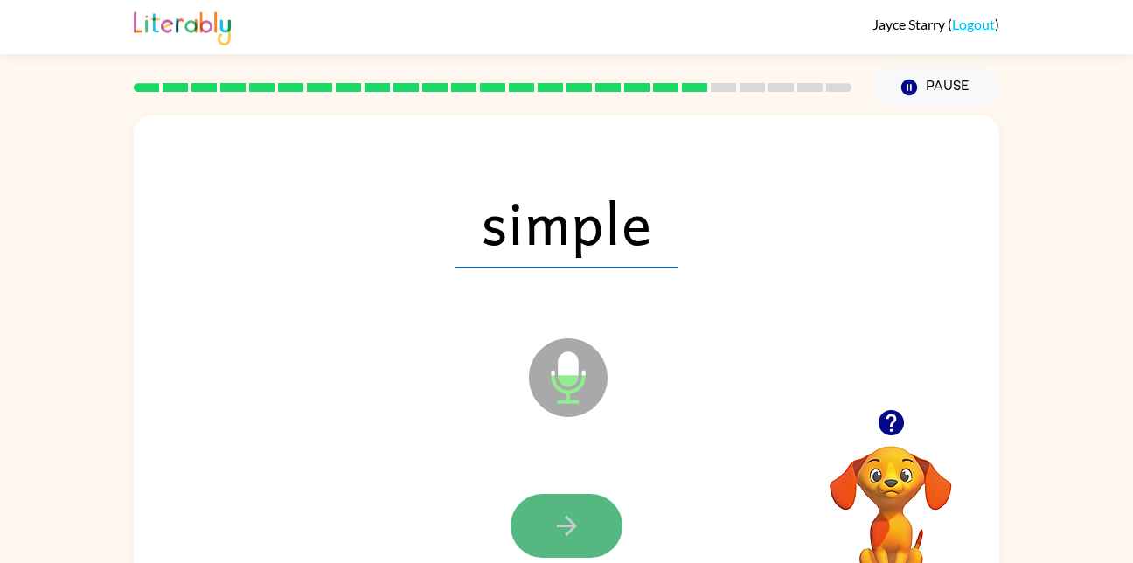
click at [553, 518] on icon "button" at bounding box center [567, 526] width 31 height 31
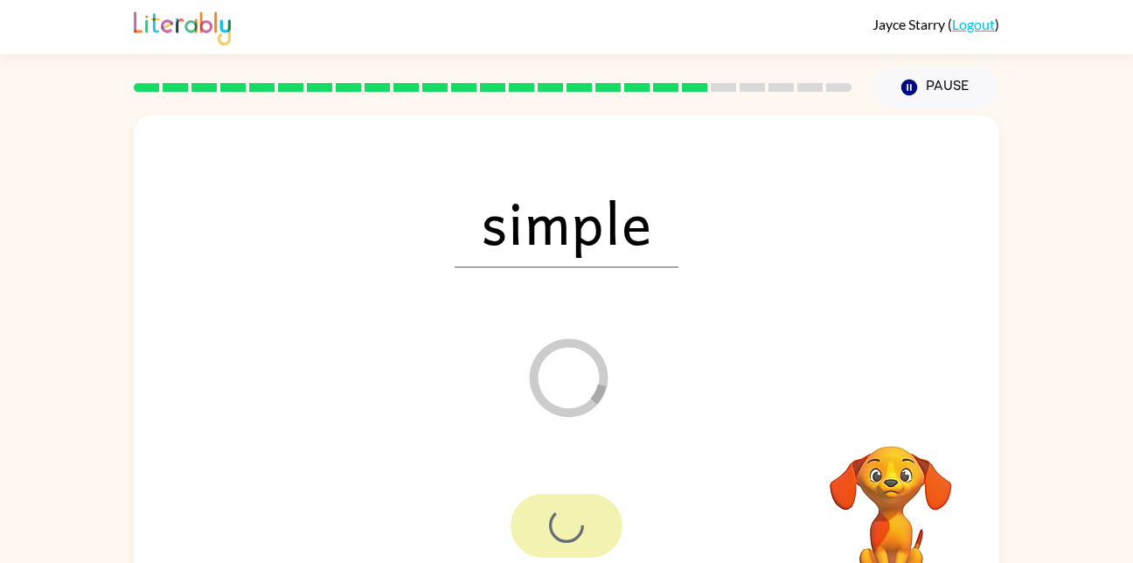
click at [553, 518] on div at bounding box center [567, 526] width 112 height 64
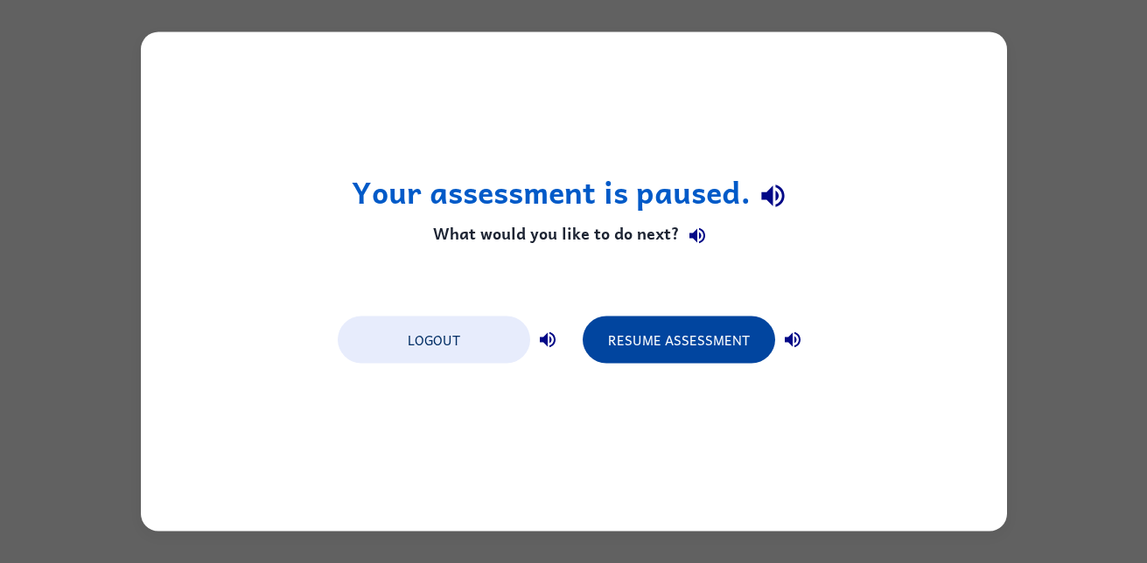
click at [671, 352] on button "Resume Assessment" at bounding box center [678, 340] width 192 height 47
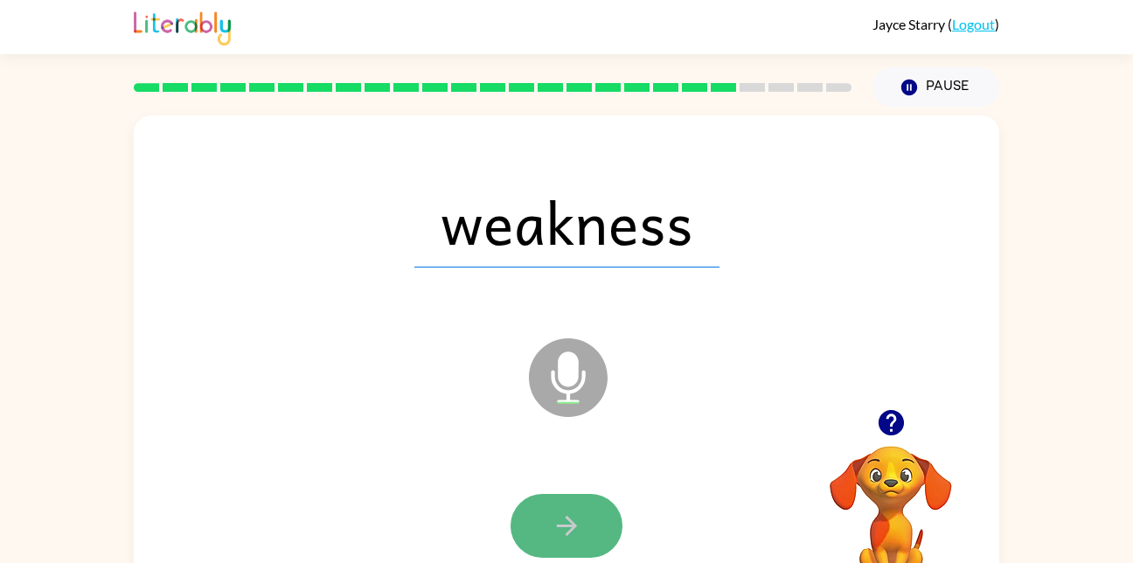
click at [541, 521] on button "button" at bounding box center [567, 526] width 112 height 64
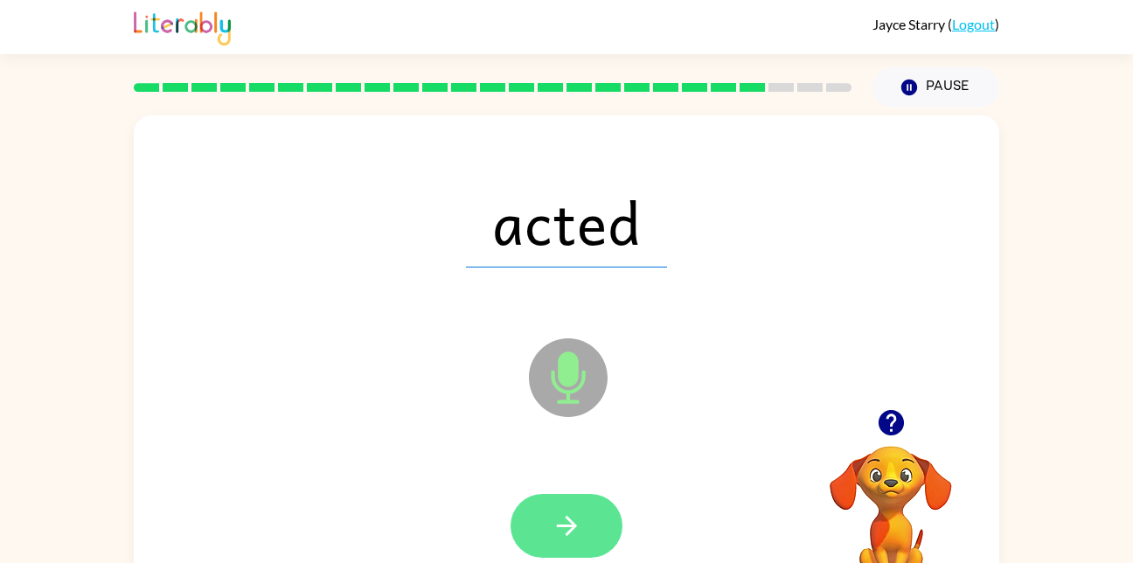
click at [588, 498] on button "button" at bounding box center [567, 526] width 112 height 64
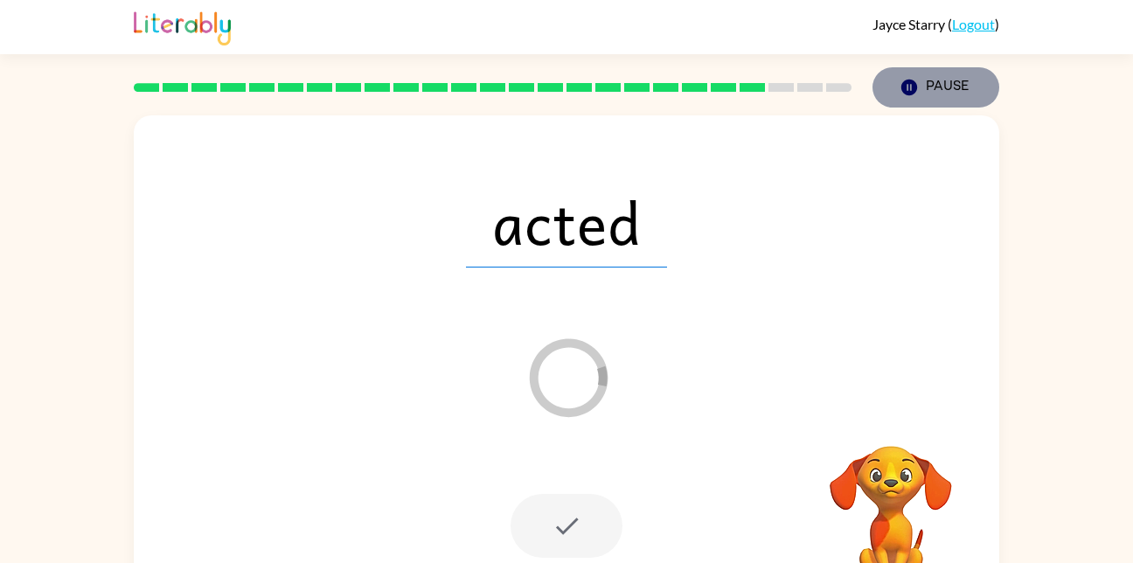
click at [924, 85] on button "Pause Pause" at bounding box center [936, 87] width 127 height 40
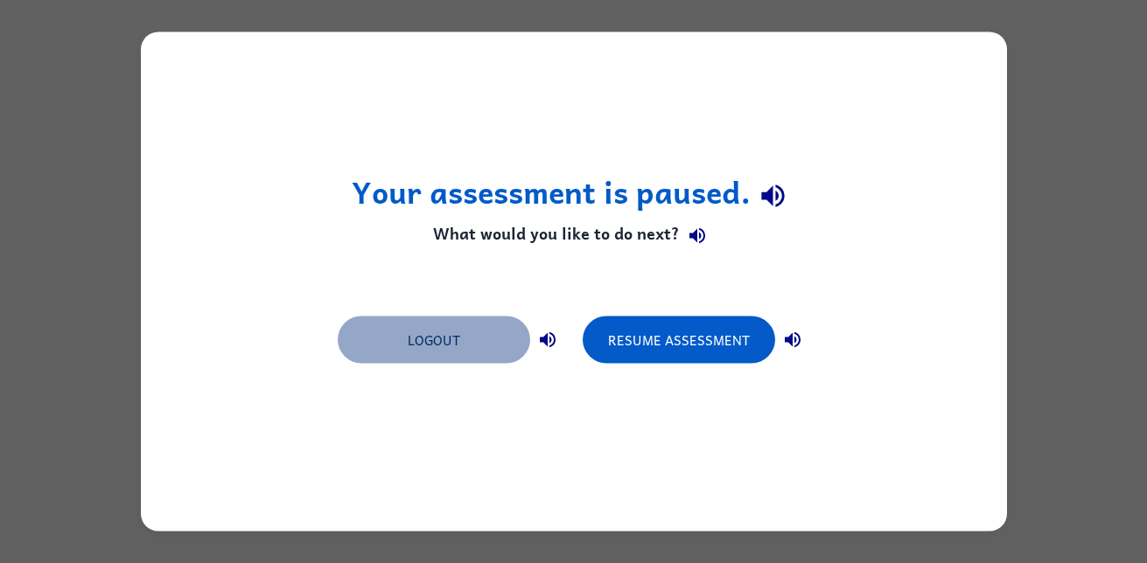
click at [432, 334] on button "Logout" at bounding box center [434, 340] width 192 height 47
